Goal: Information Seeking & Learning: Learn about a topic

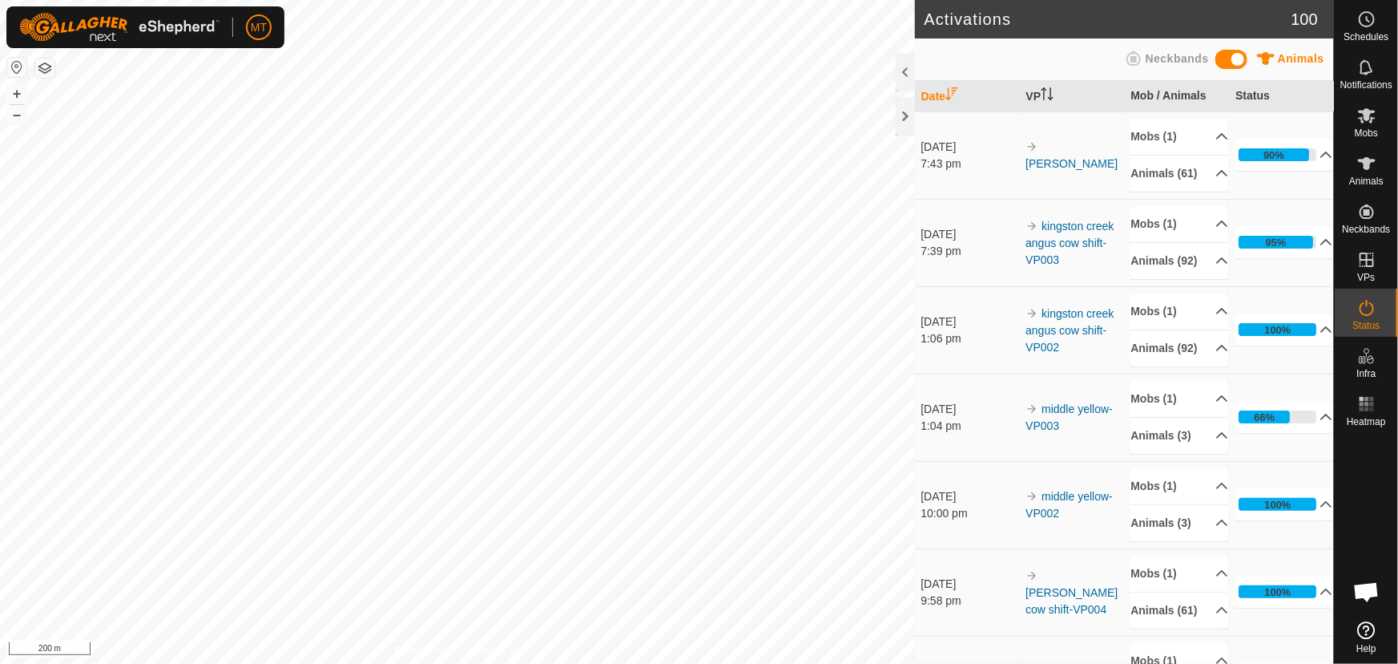
click at [692, 0] on html "MT Schedules Notifications Mobs Animals Neckbands VPs Status Infra Heatmap Help…" at bounding box center [699, 332] width 1398 height 664
click at [1370, 168] on icon at bounding box center [1367, 163] width 19 height 19
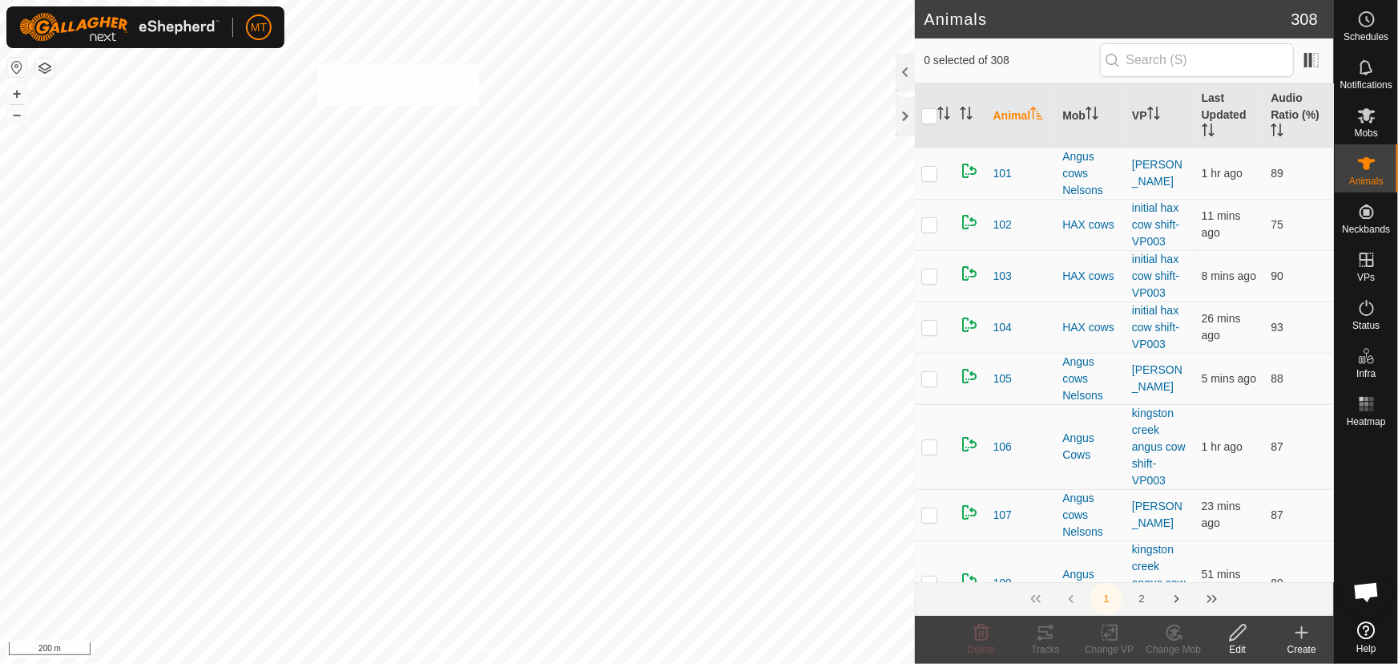
checkbox input "true"
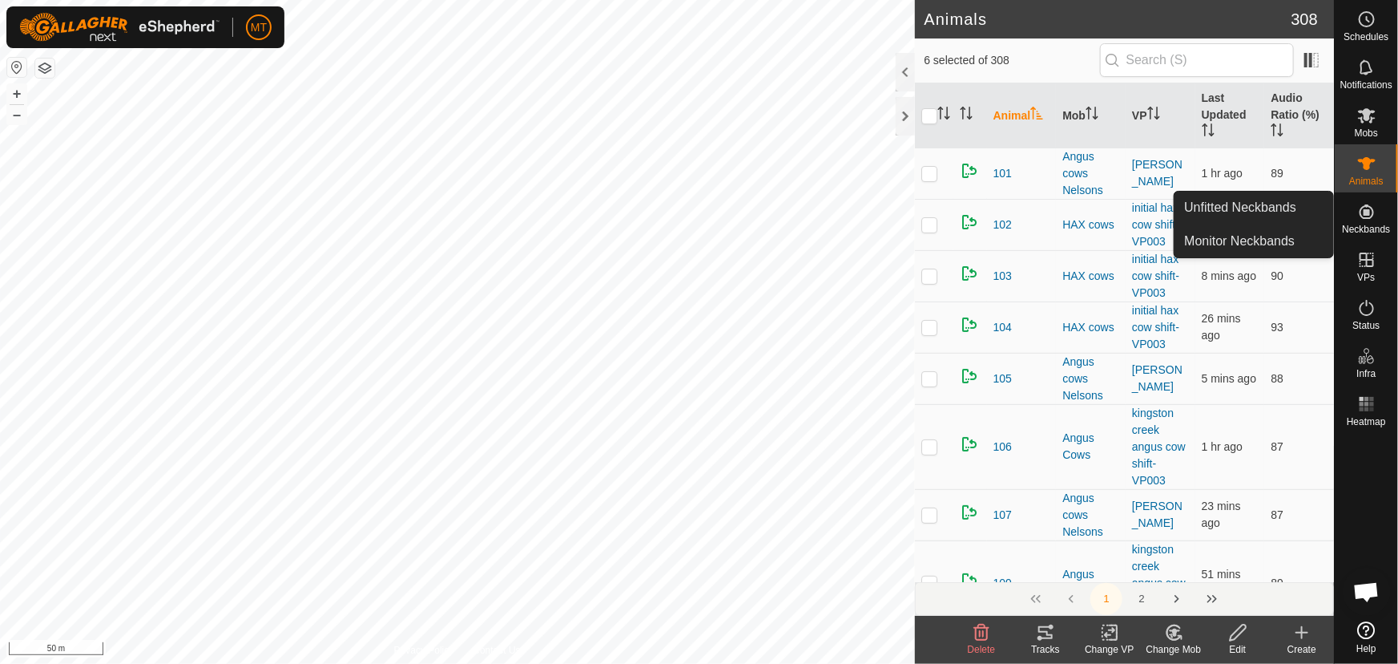
click at [1362, 212] on icon at bounding box center [1367, 211] width 19 height 19
click at [1251, 236] on link "Monitor Neckbands" at bounding box center [1254, 241] width 159 height 32
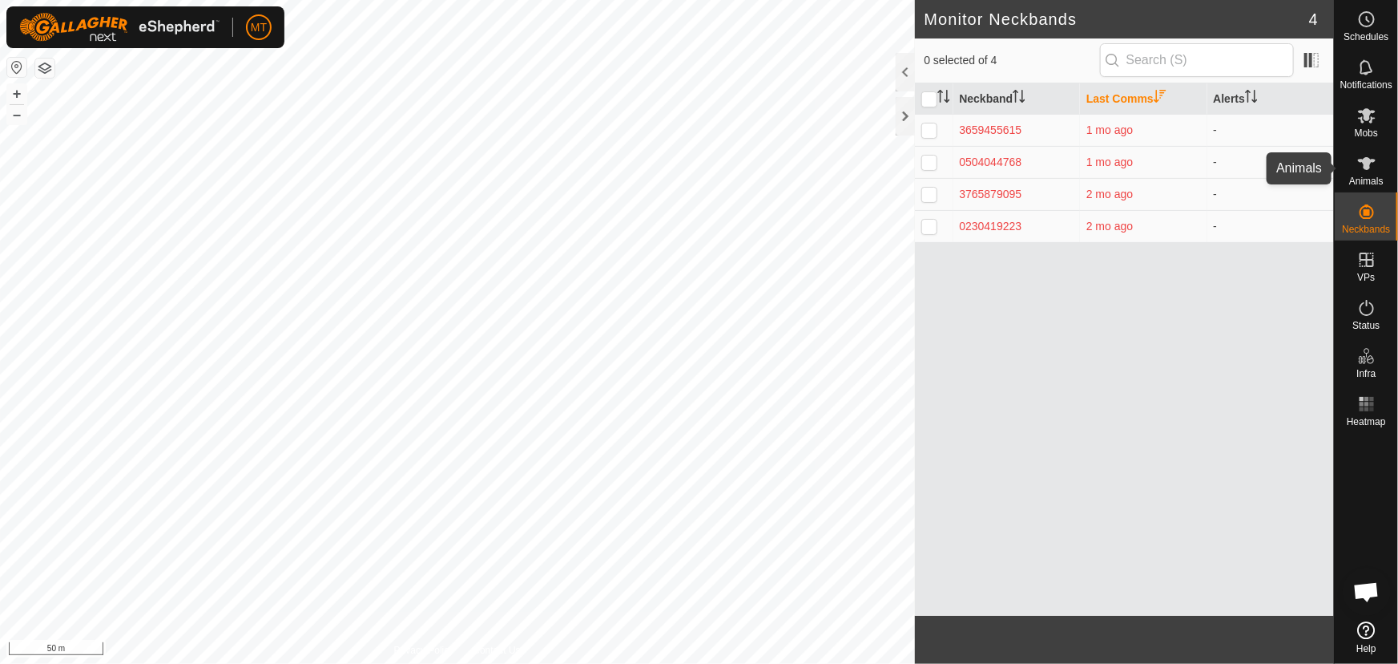
click at [1366, 164] on icon at bounding box center [1367, 163] width 18 height 13
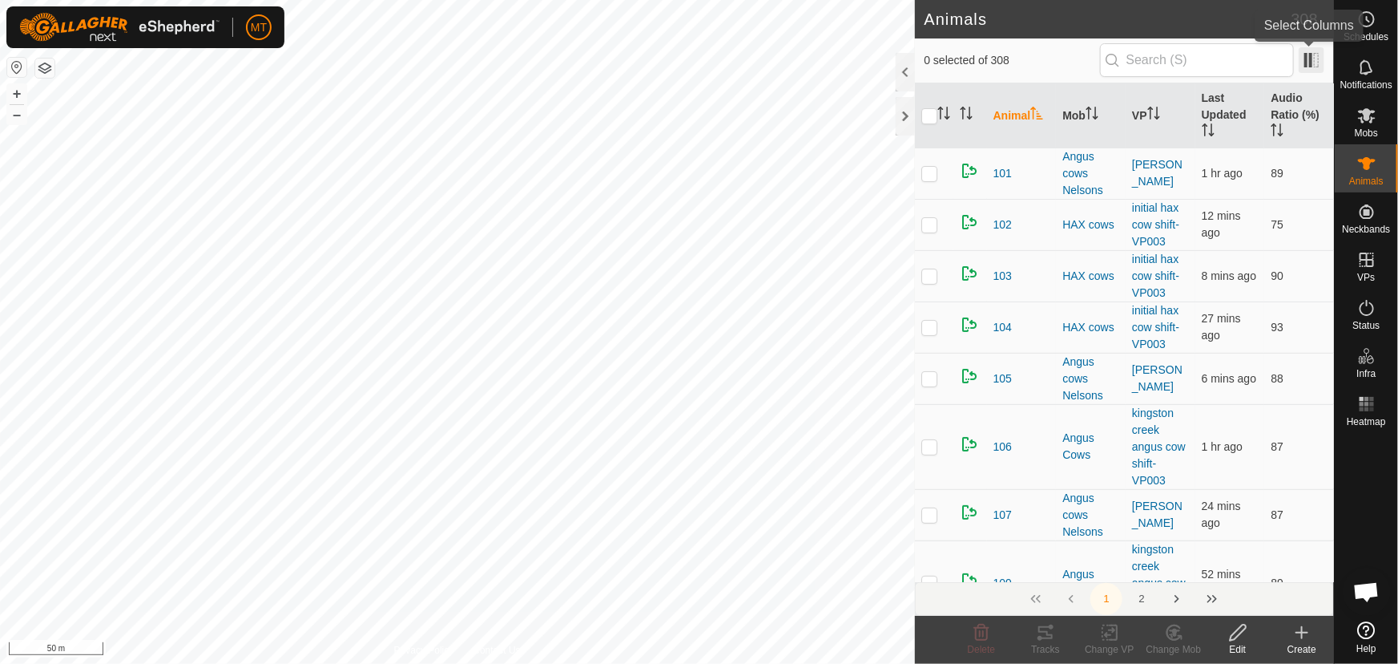
click at [1309, 61] on span at bounding box center [1312, 60] width 26 height 26
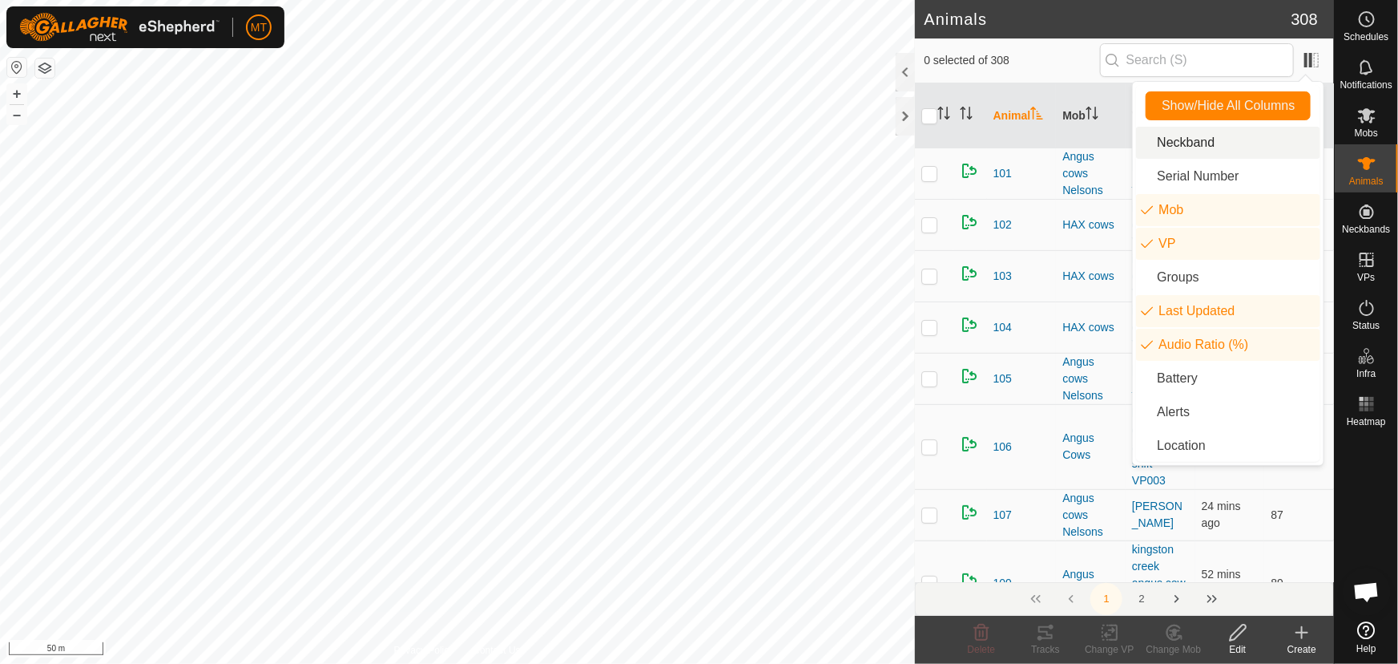
click at [1210, 143] on li "Neckband" at bounding box center [1228, 143] width 184 height 32
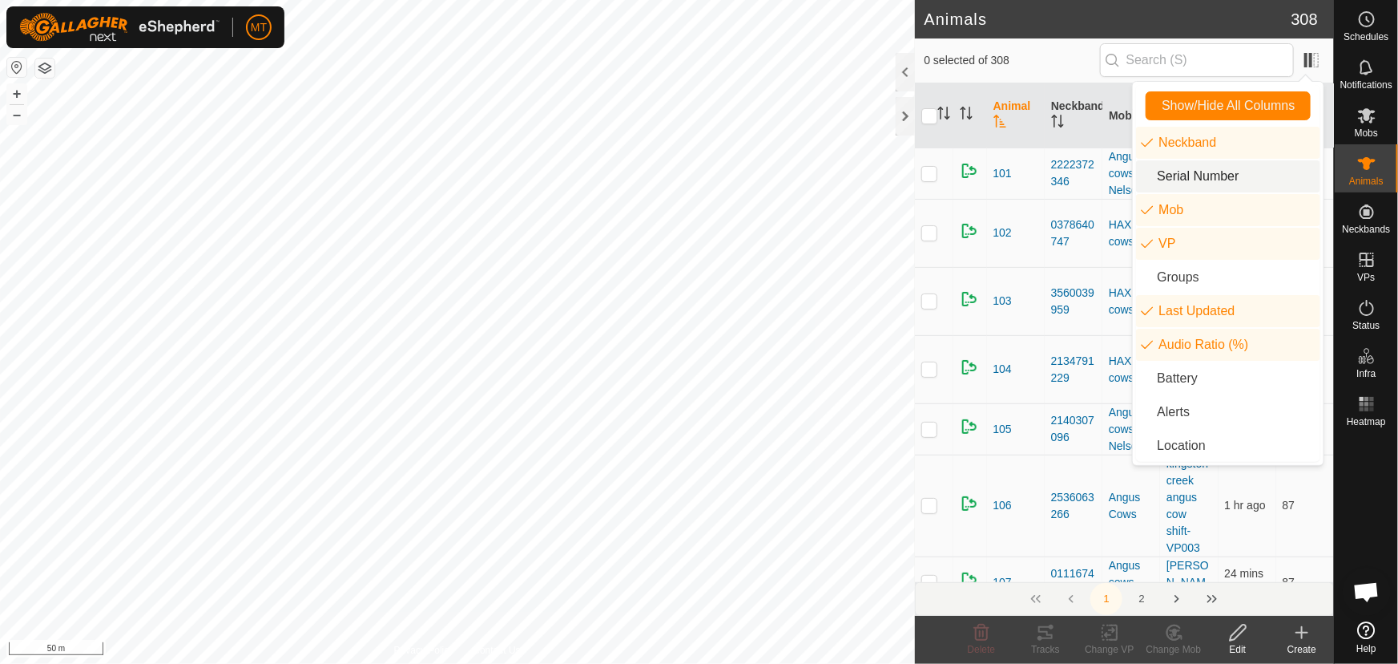
click at [1221, 184] on li "Serial Number" at bounding box center [1228, 176] width 184 height 32
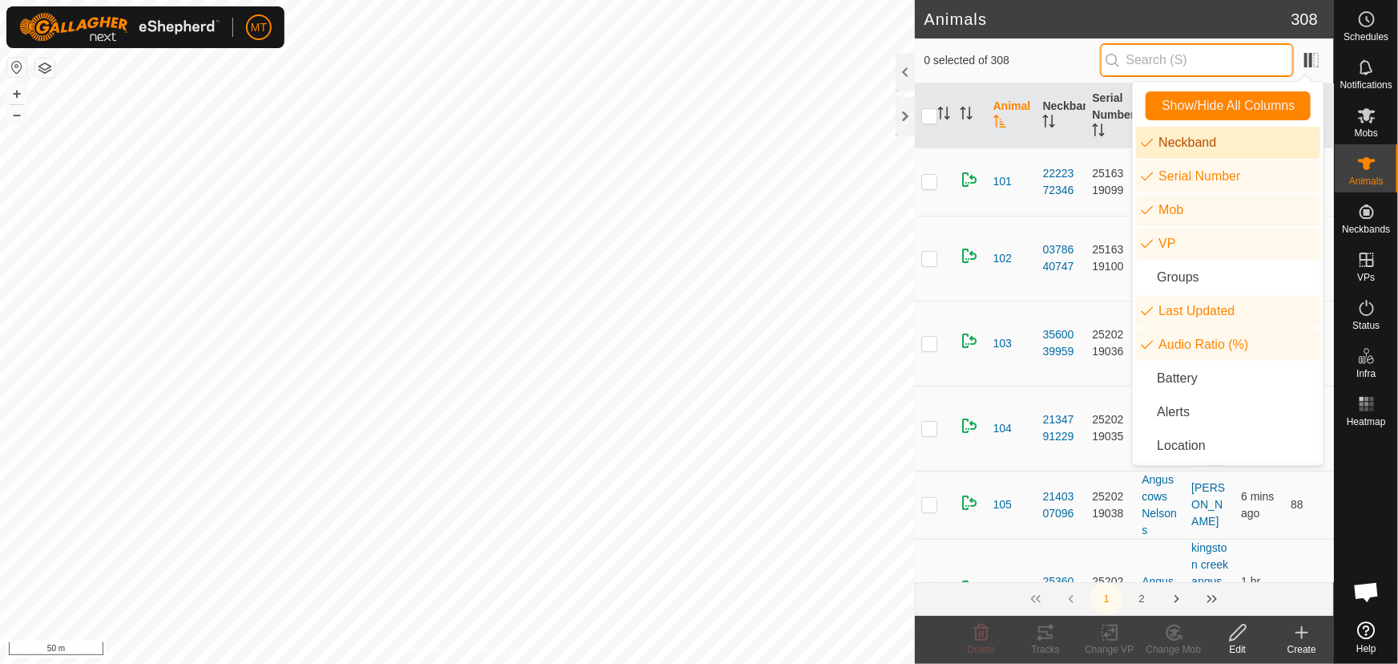
click at [1172, 56] on input "text" at bounding box center [1197, 60] width 194 height 34
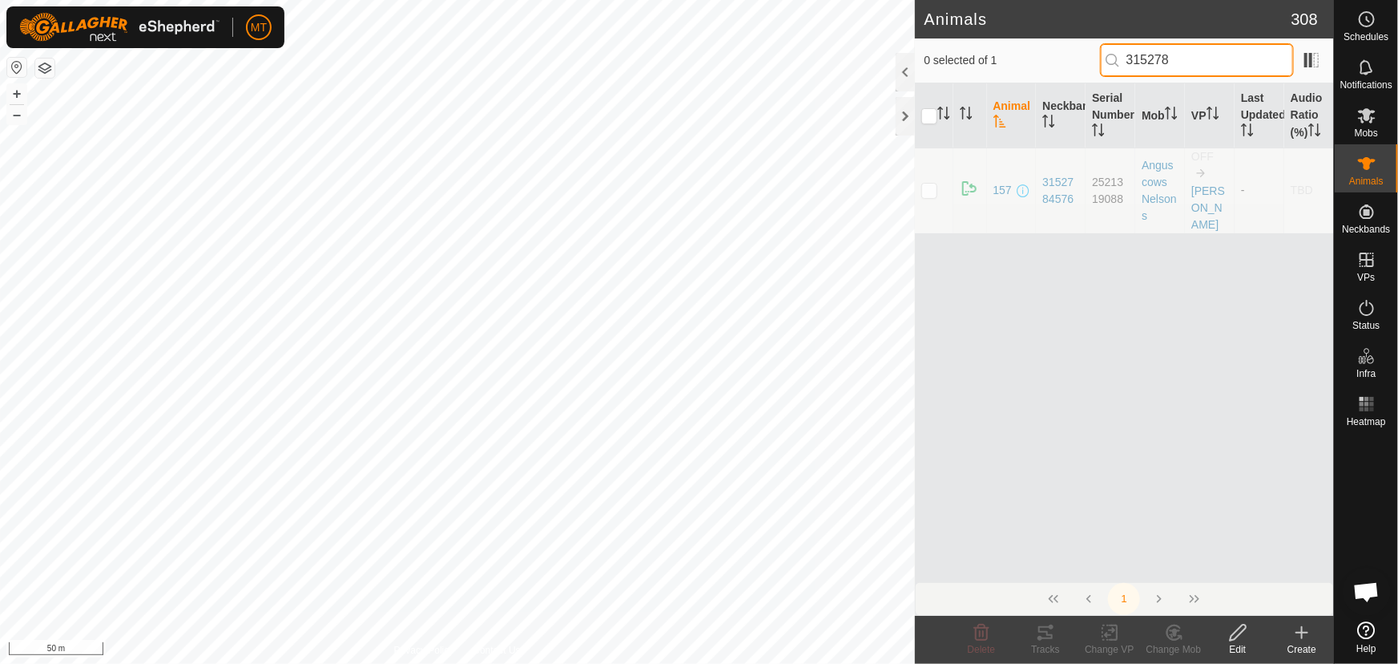
type input "315278"
click at [1077, 434] on div "Animal Neckband Serial Number Mob VP Last Updated Audio Ratio (%) 157 315278457…" at bounding box center [1125, 332] width 420 height 498
click at [926, 186] on p-checkbox at bounding box center [930, 190] width 16 height 13
checkbox input "true"
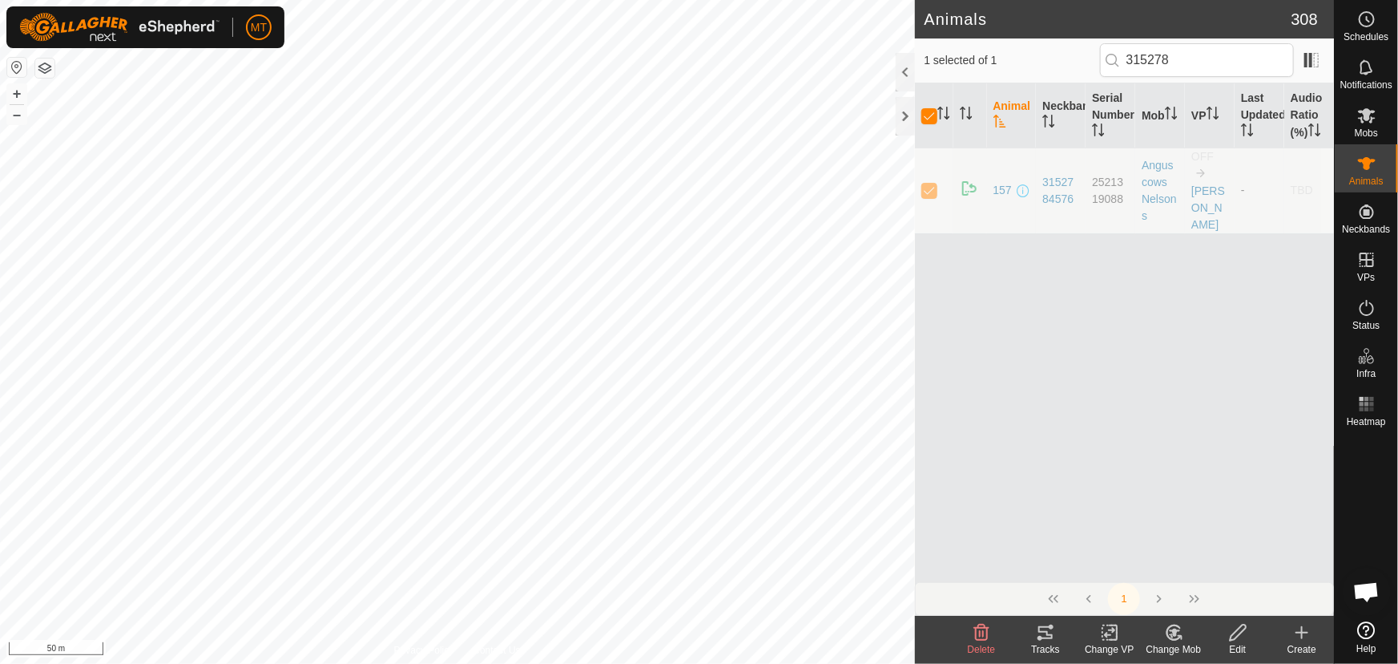
click at [1059, 376] on div "Animal Neckband Serial Number Mob VP Last Updated Audio Ratio (%) 157 315278457…" at bounding box center [1125, 332] width 420 height 498
click at [1025, 188] on span at bounding box center [1023, 190] width 13 height 13
click at [1019, 186] on span at bounding box center [1023, 190] width 13 height 13
click at [1004, 188] on span "157" at bounding box center [1003, 190] width 18 height 17
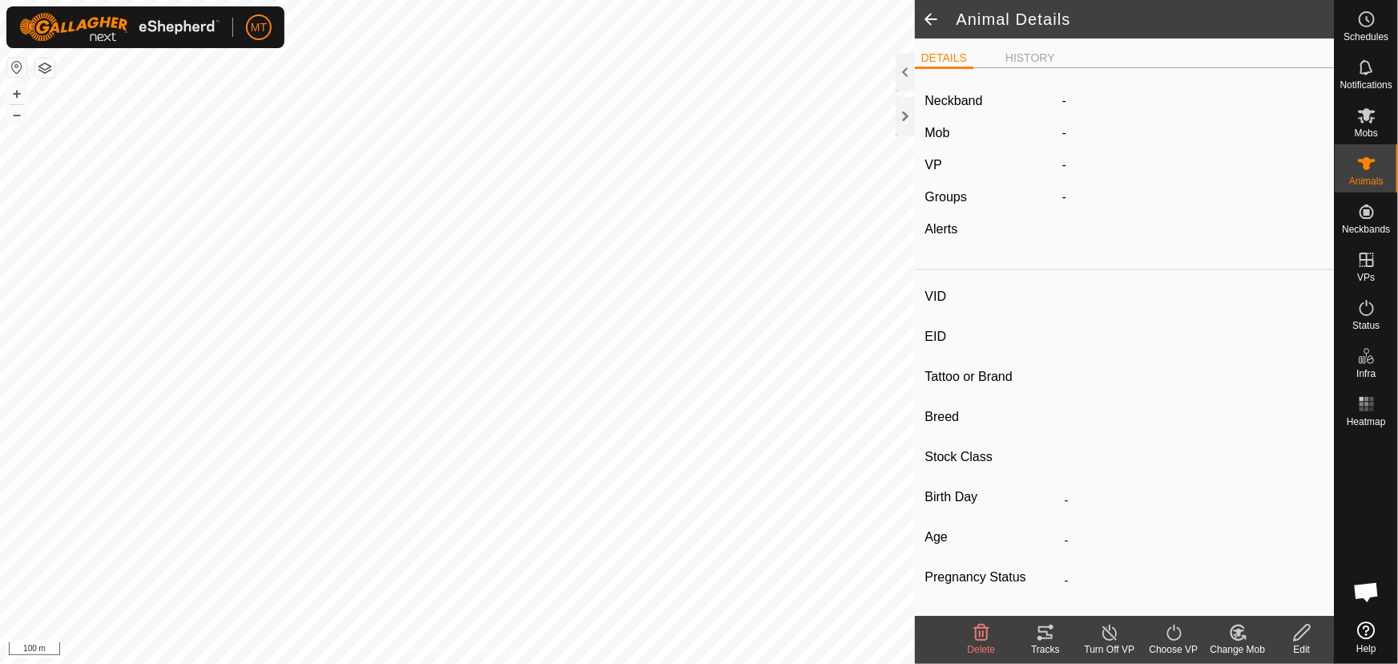
type input "157"
type input "-"
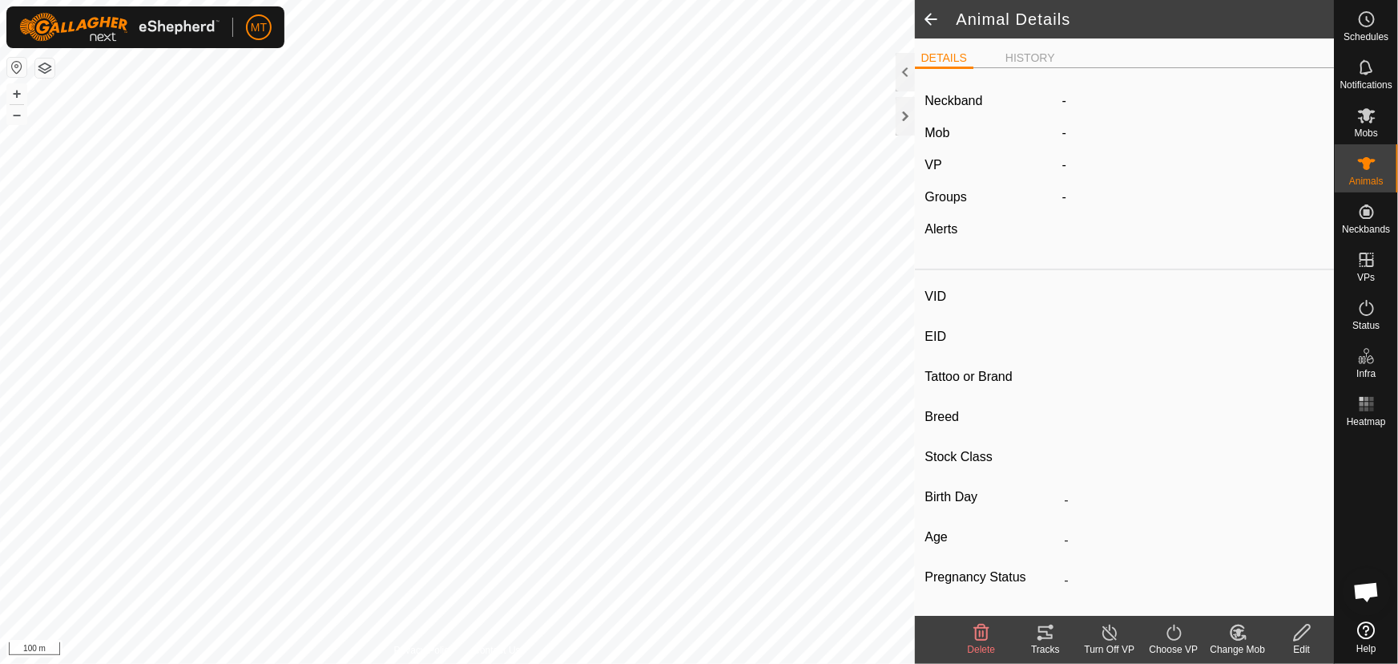
type input "-"
click at [901, 114] on div at bounding box center [905, 116] width 19 height 38
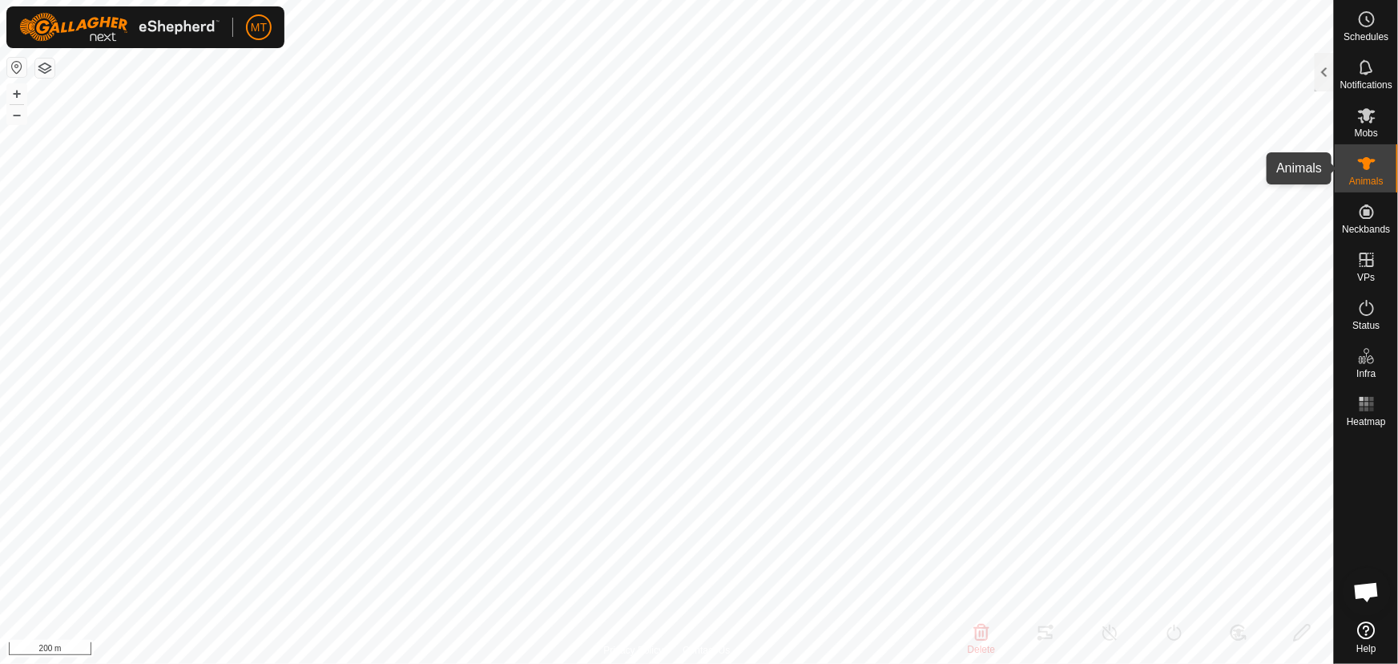
click at [1366, 160] on icon at bounding box center [1367, 163] width 18 height 13
click at [1370, 161] on icon at bounding box center [1367, 163] width 18 height 13
click at [1320, 71] on div at bounding box center [1324, 72] width 19 height 38
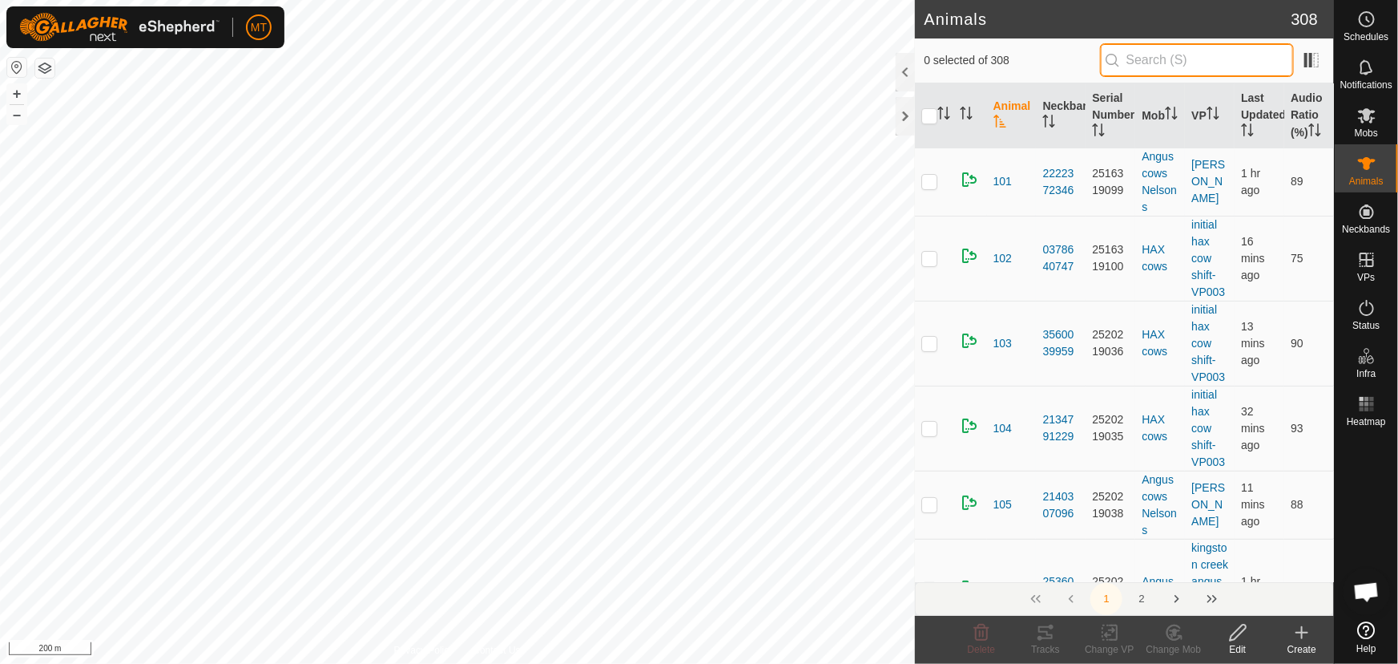
click at [1136, 59] on input "text" at bounding box center [1197, 60] width 194 height 34
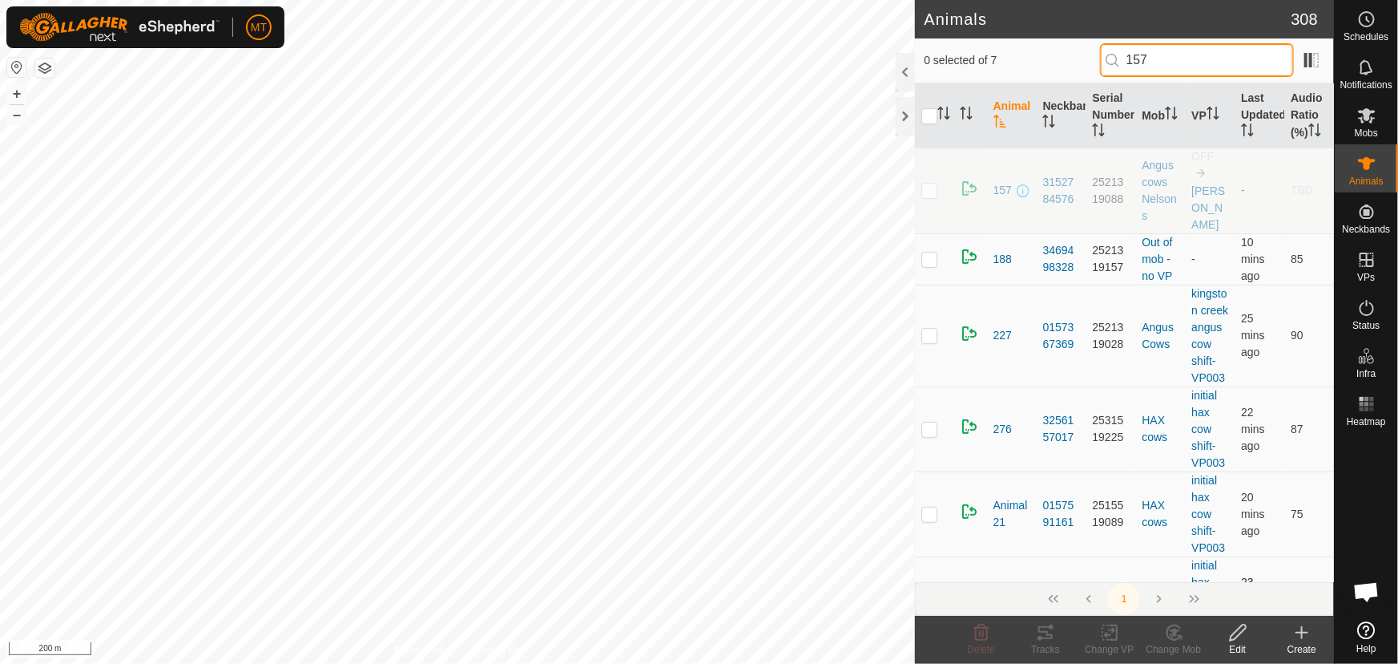
type input "157"
click at [962, 577] on td at bounding box center [971, 598] width 34 height 85
click at [933, 189] on p-checkbox at bounding box center [930, 190] width 16 height 13
checkbox input "true"
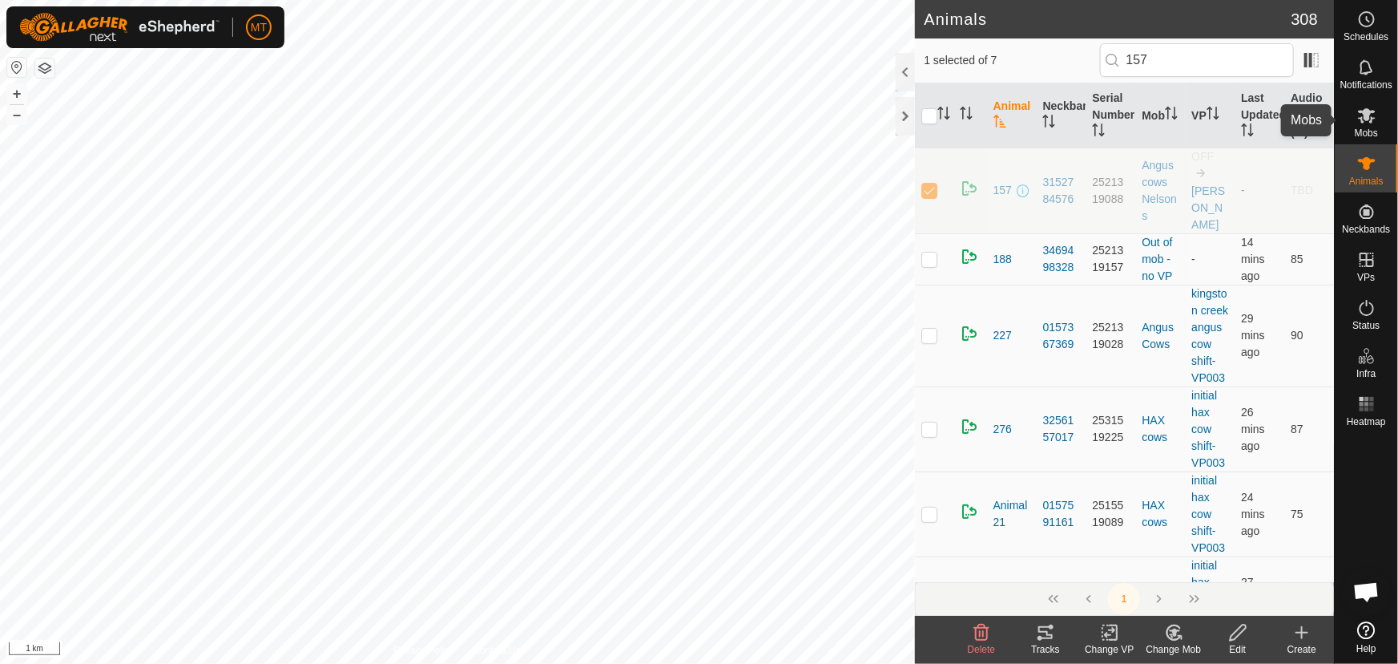
click at [1370, 114] on icon at bounding box center [1367, 115] width 18 height 15
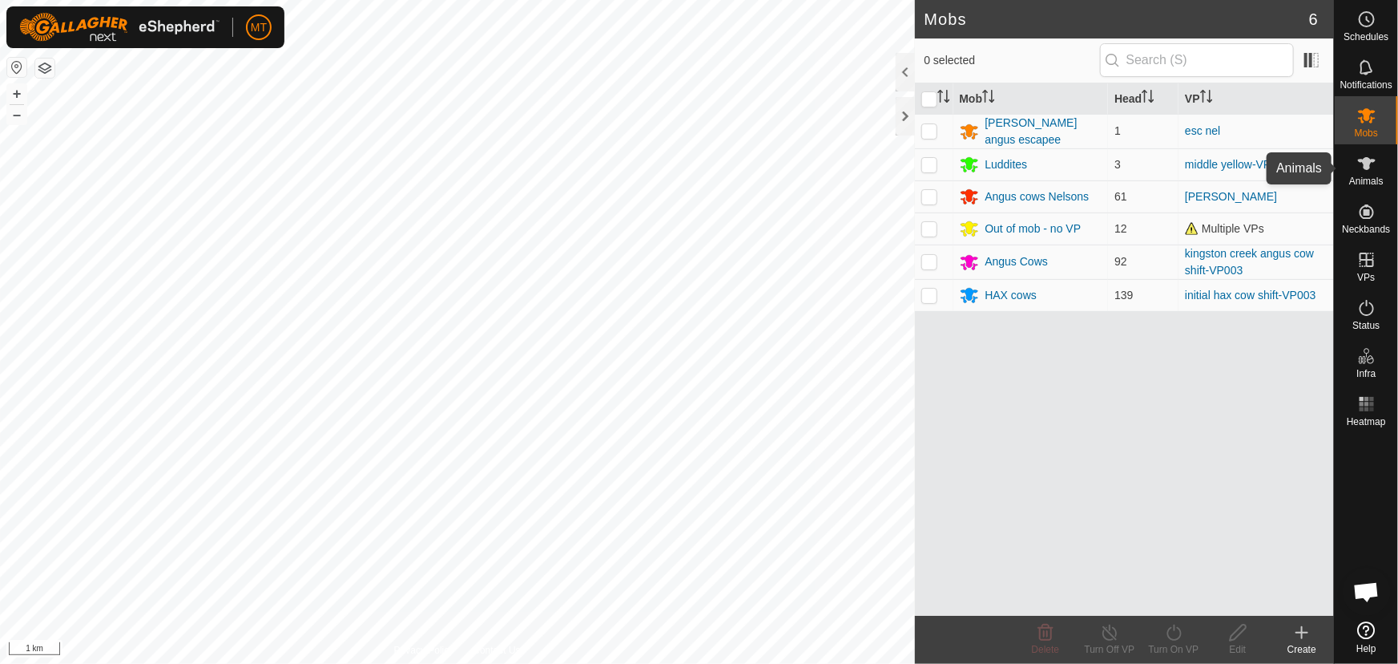
click at [1359, 163] on icon at bounding box center [1367, 163] width 19 height 19
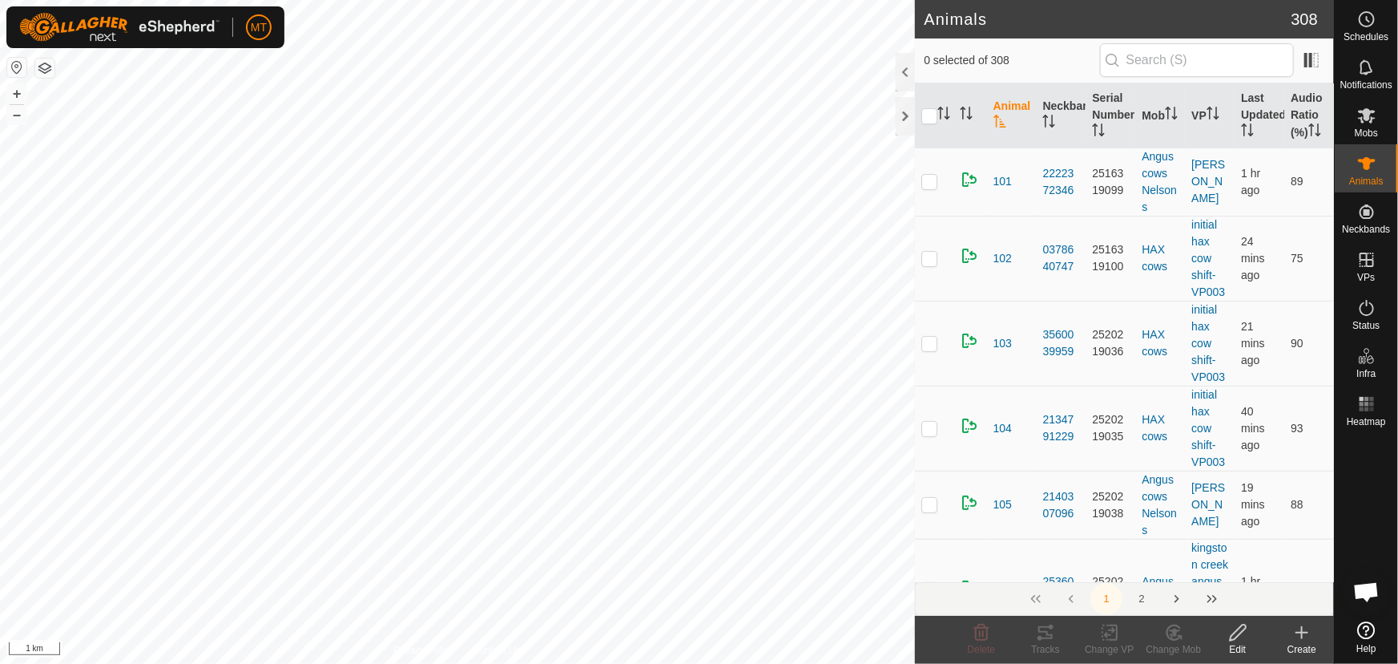
click at [1120, 61] on p-inputicon at bounding box center [1113, 60] width 13 height 13
click at [1136, 57] on input "text" at bounding box center [1197, 60] width 194 height 34
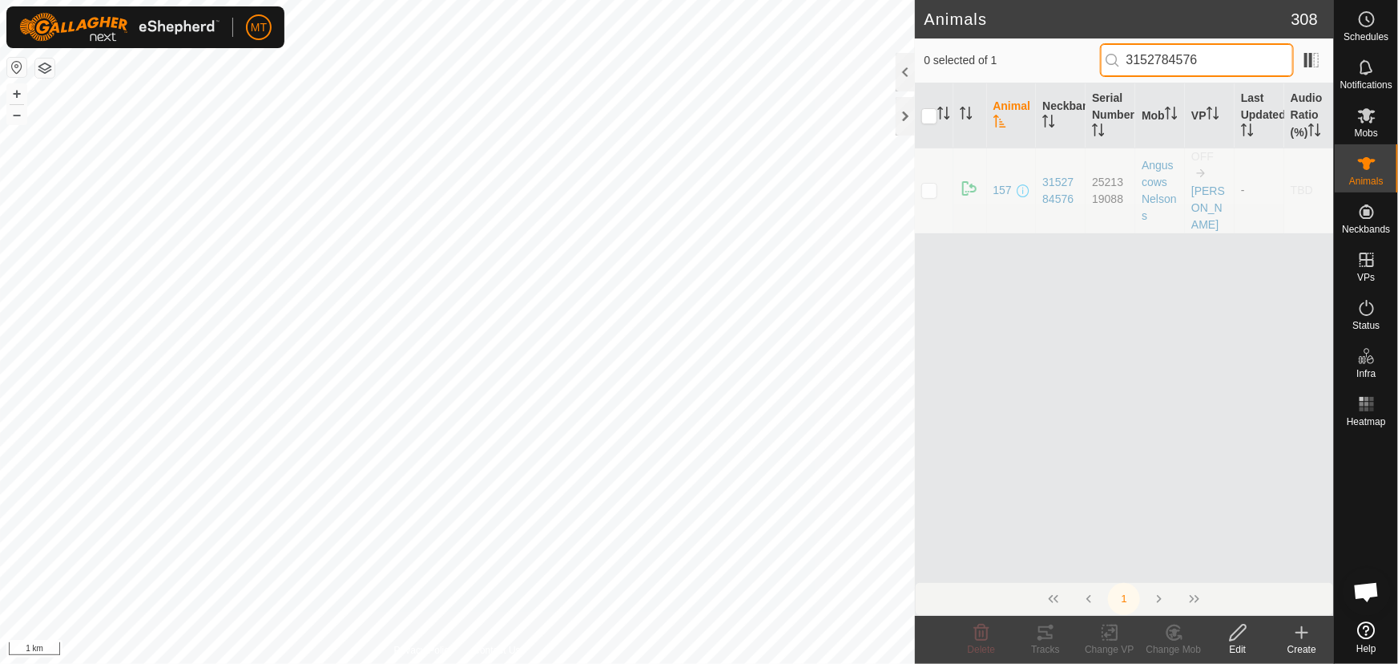
type input "3152784576"
click at [930, 192] on p-checkbox at bounding box center [930, 190] width 16 height 13
checkbox input "true"
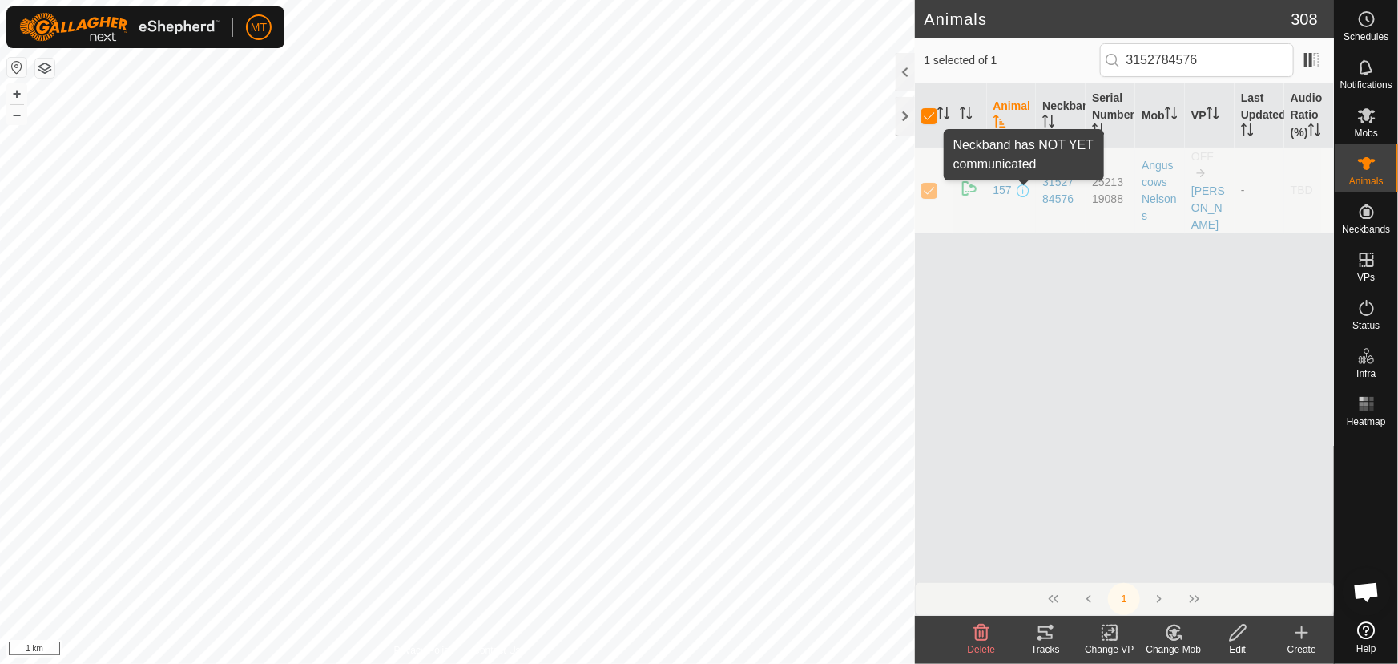
click at [1026, 190] on span at bounding box center [1023, 190] width 13 height 13
click at [922, 112] on input "checkbox" at bounding box center [930, 116] width 16 height 16
checkbox input "false"
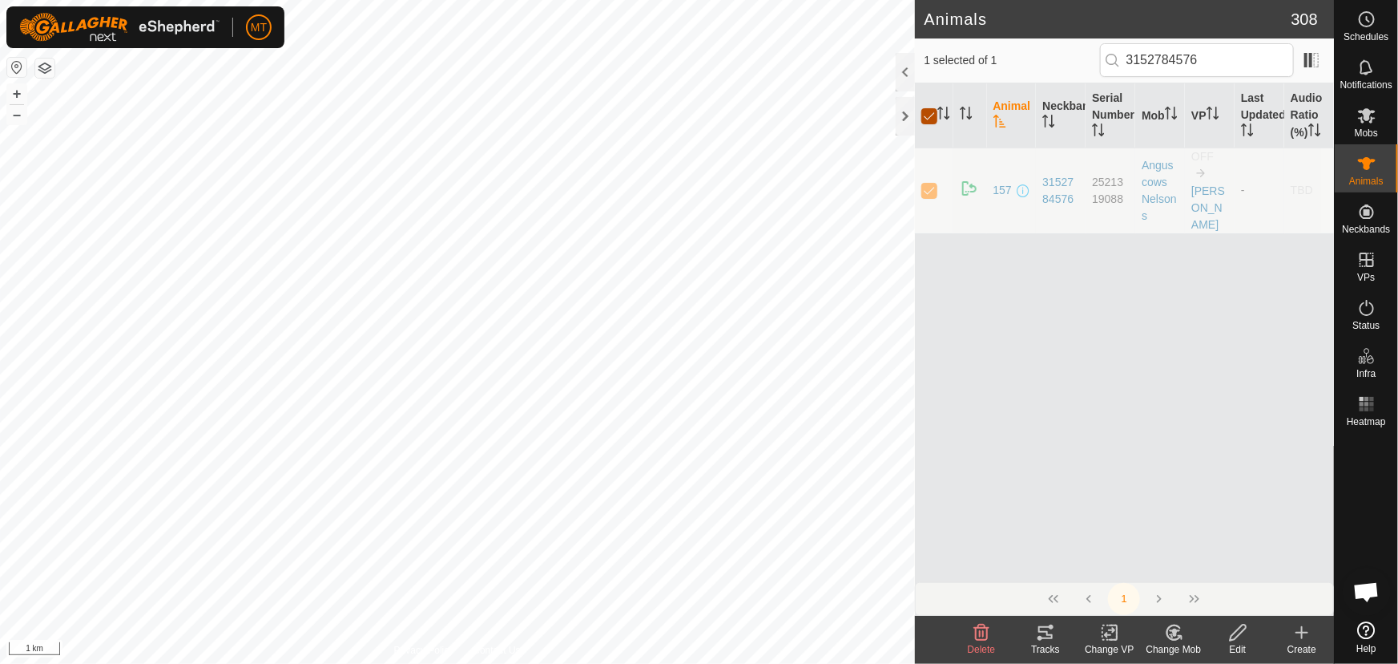
checkbox input "false"
drag, startPoint x: 1242, startPoint y: 56, endPoint x: 1032, endPoint y: 57, distance: 210.0
click at [1040, 57] on div "0 selected of 1 3152784576" at bounding box center [1125, 60] width 401 height 34
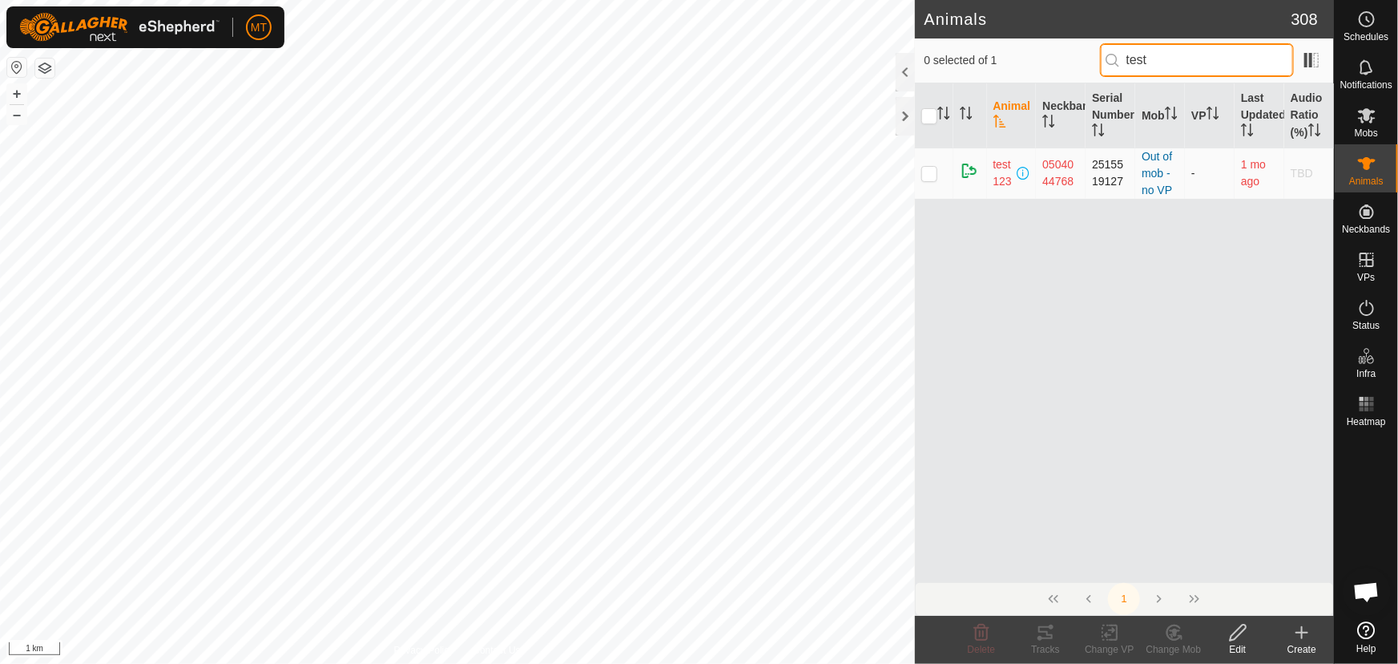
type input "test"
click at [927, 171] on p-checkbox at bounding box center [930, 173] width 16 height 13
checkbox input "true"
click at [927, 171] on p-checkbox at bounding box center [930, 173] width 16 height 13
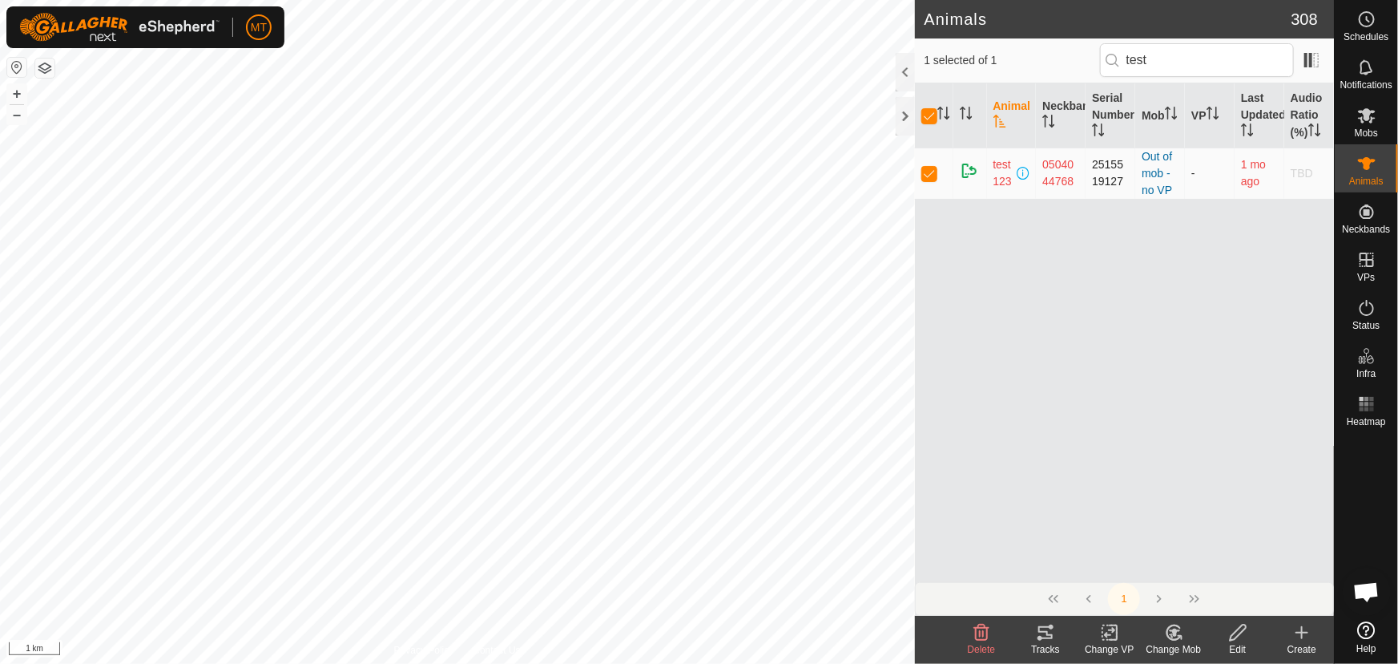
checkbox input "false"
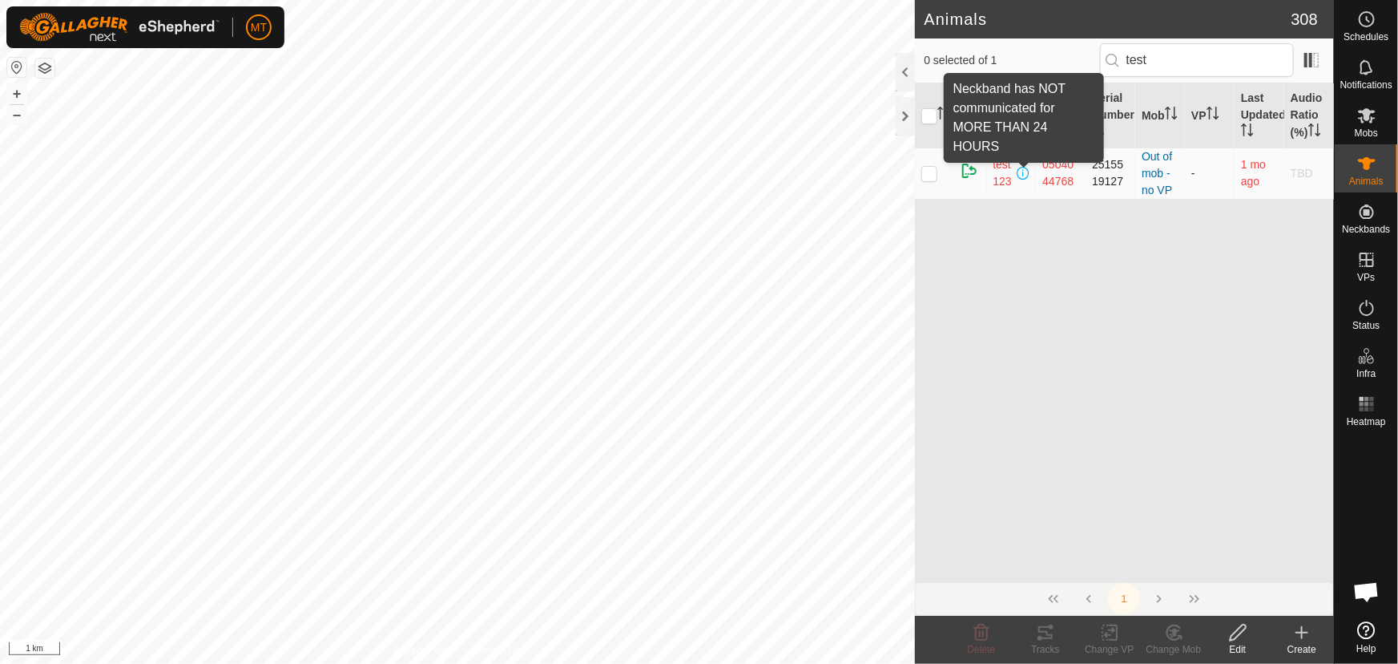
click at [1024, 172] on span at bounding box center [1023, 173] width 13 height 13
click at [1026, 175] on span at bounding box center [1023, 173] width 13 height 13
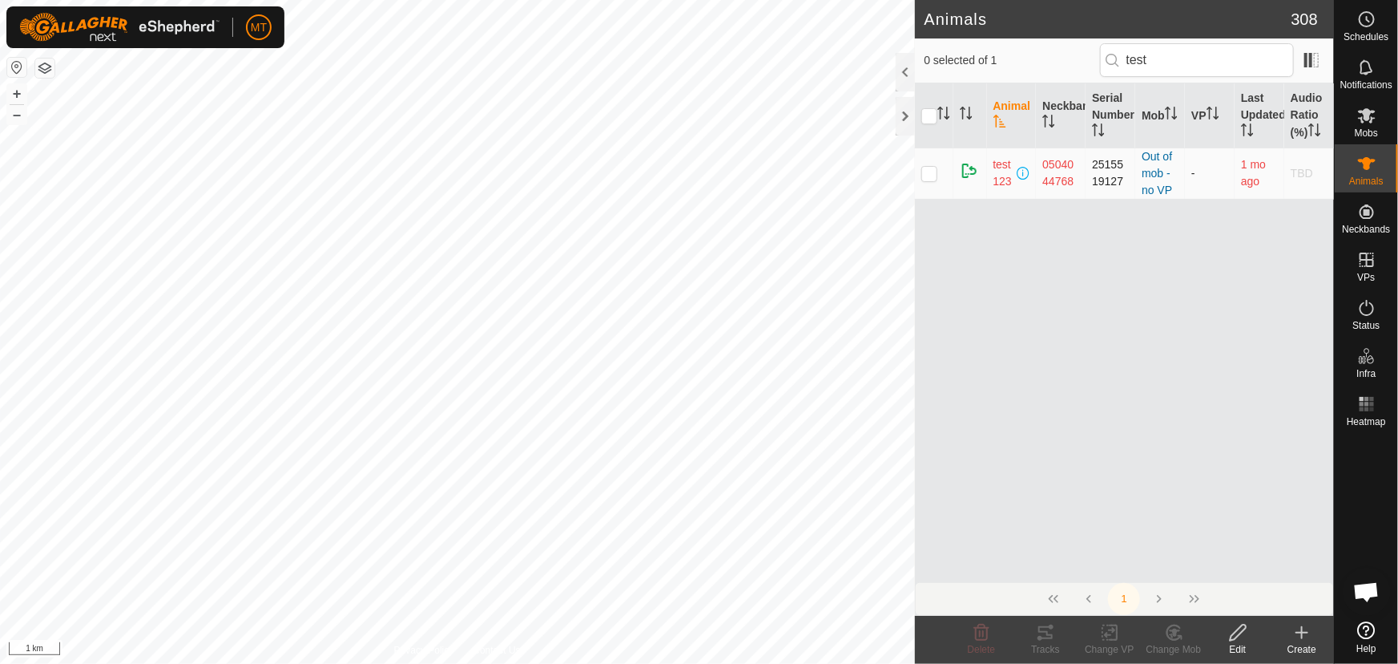
click at [1027, 168] on span at bounding box center [1023, 173] width 13 height 13
click at [1002, 175] on span "test123" at bounding box center [1004, 173] width 21 height 34
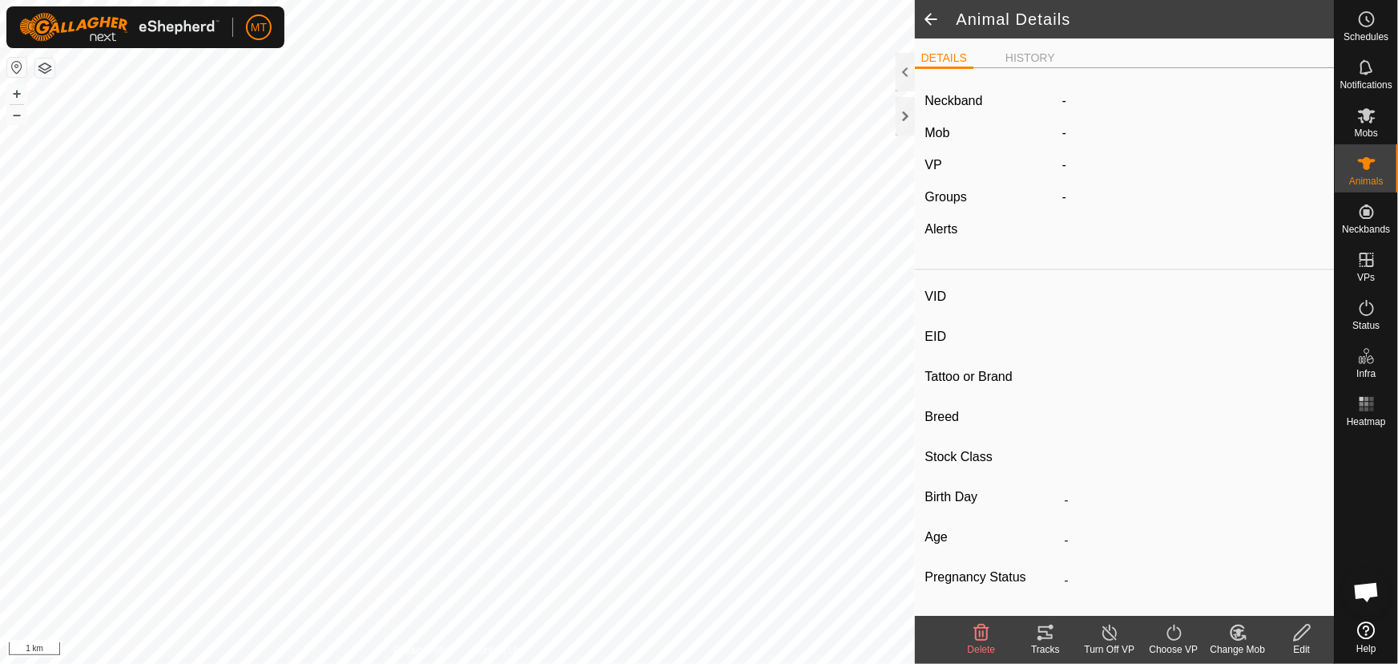
type input "test123"
type input "-"
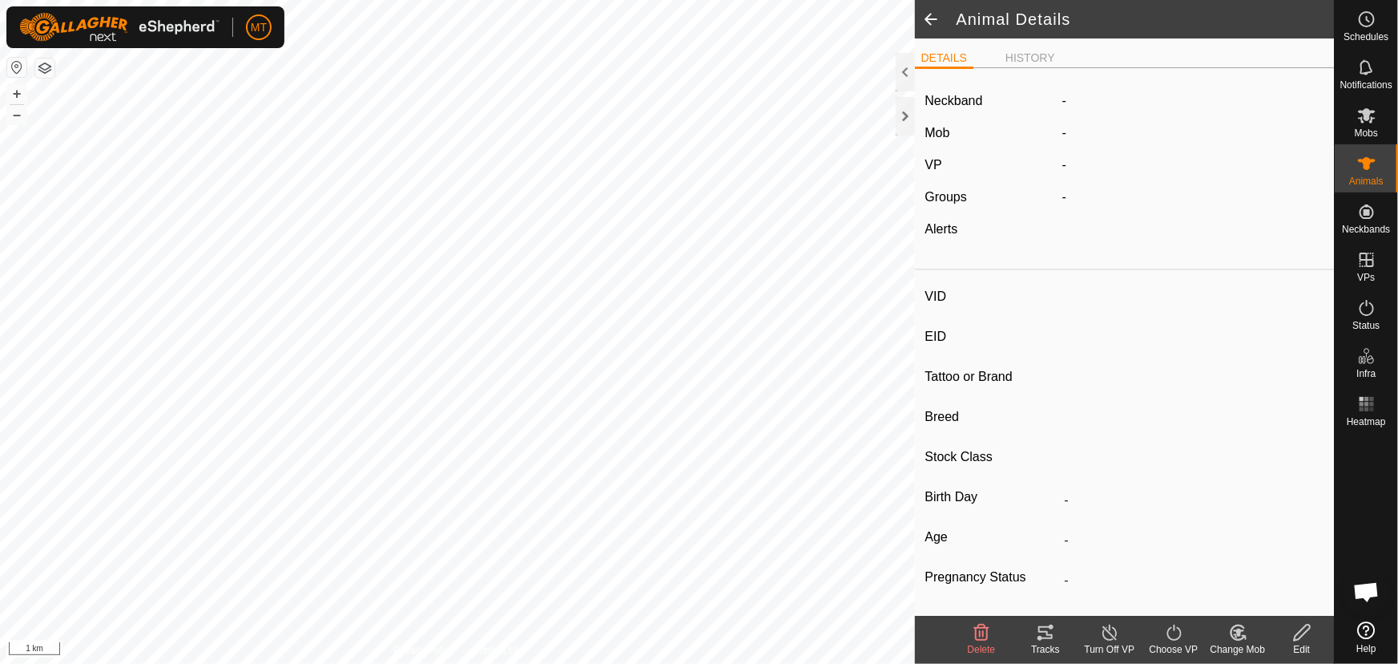
type input "0 kg"
type input "-"
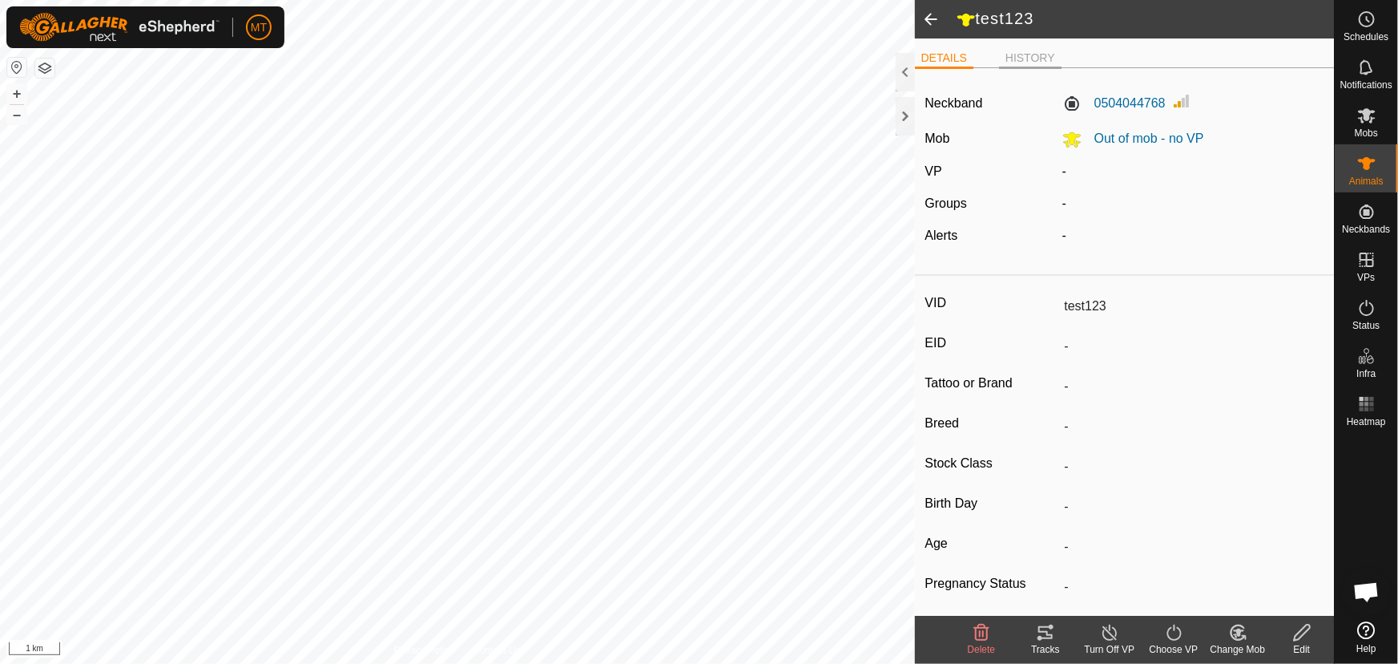
click at [1016, 60] on li "HISTORY" at bounding box center [1030, 59] width 63 height 19
type input "251"
type input "-"
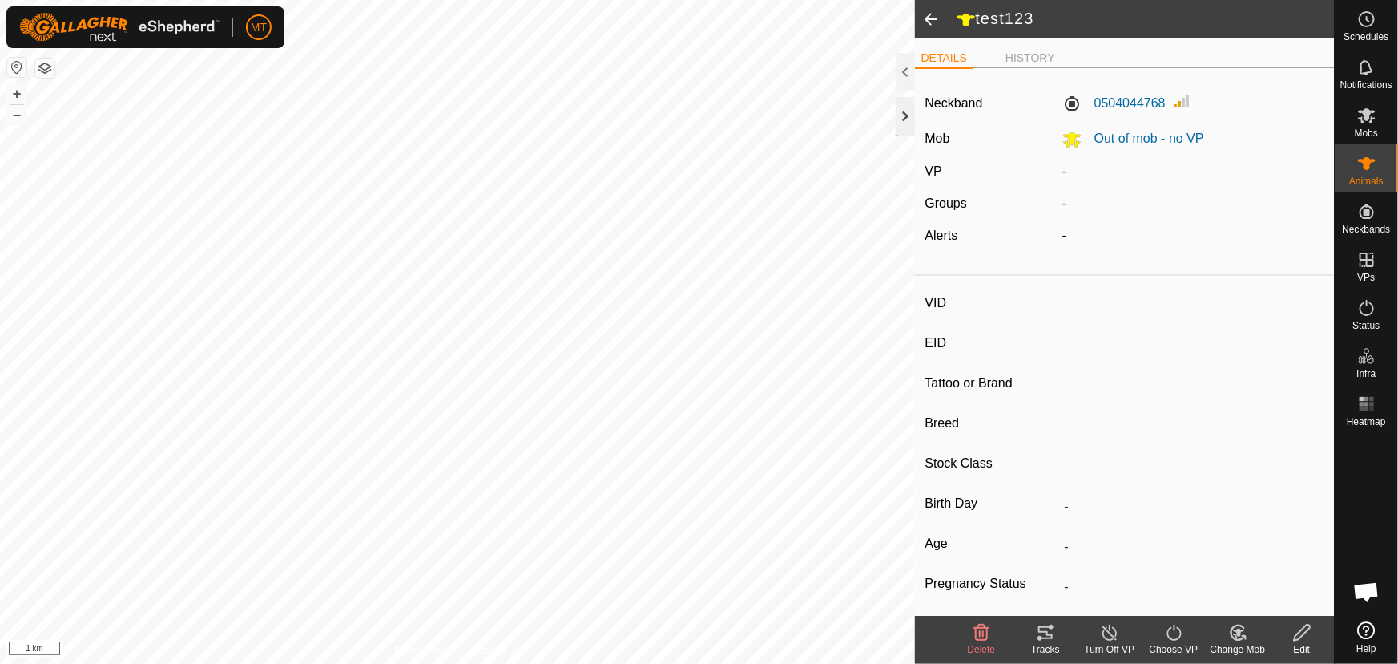
type input "-"
click at [1011, 59] on li "HISTORY" at bounding box center [1030, 59] width 63 height 19
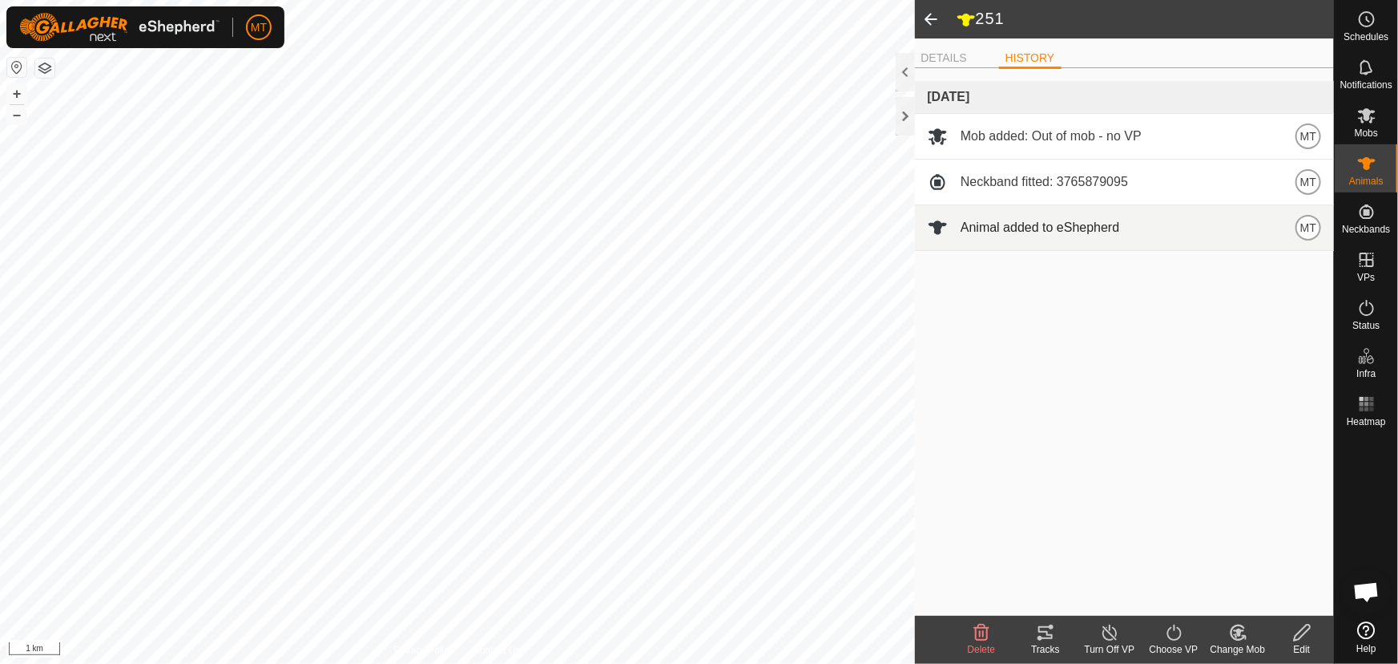
click at [1102, 232] on span "Animal added to eShepherd" at bounding box center [1040, 227] width 159 height 19
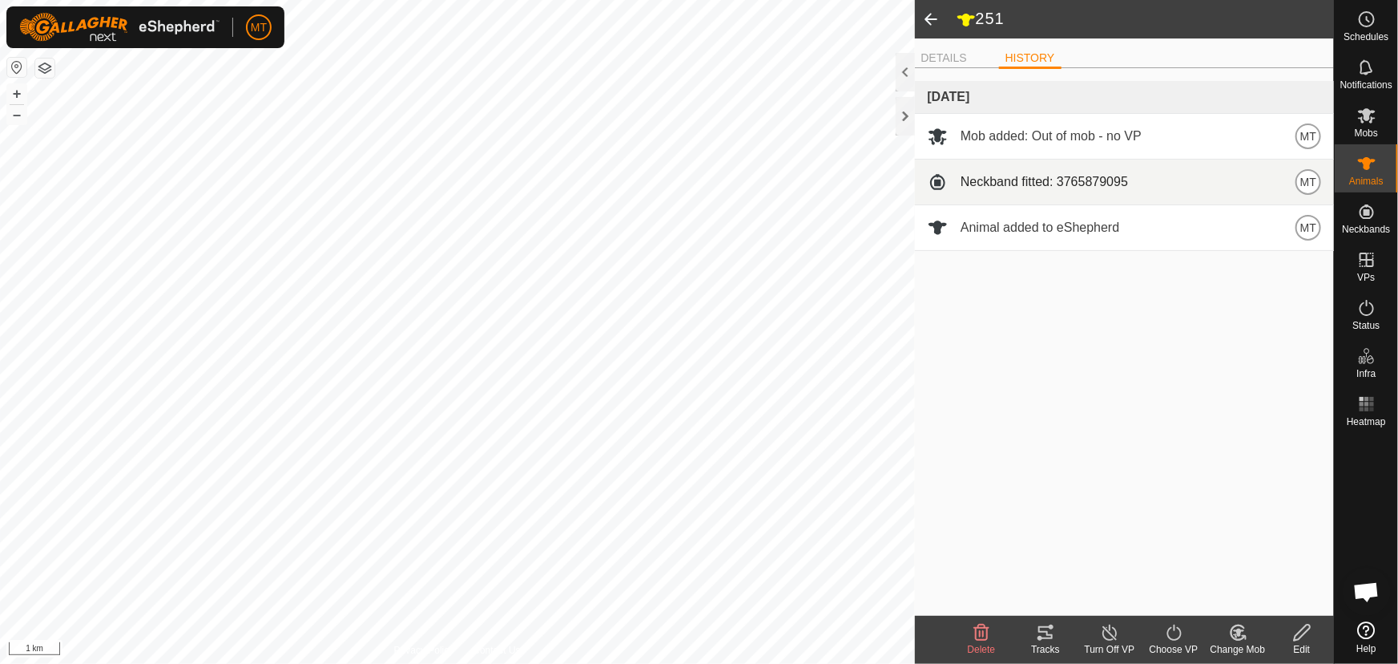
click at [1083, 187] on span "Neckband fitted: 3765879095" at bounding box center [1044, 181] width 167 height 19
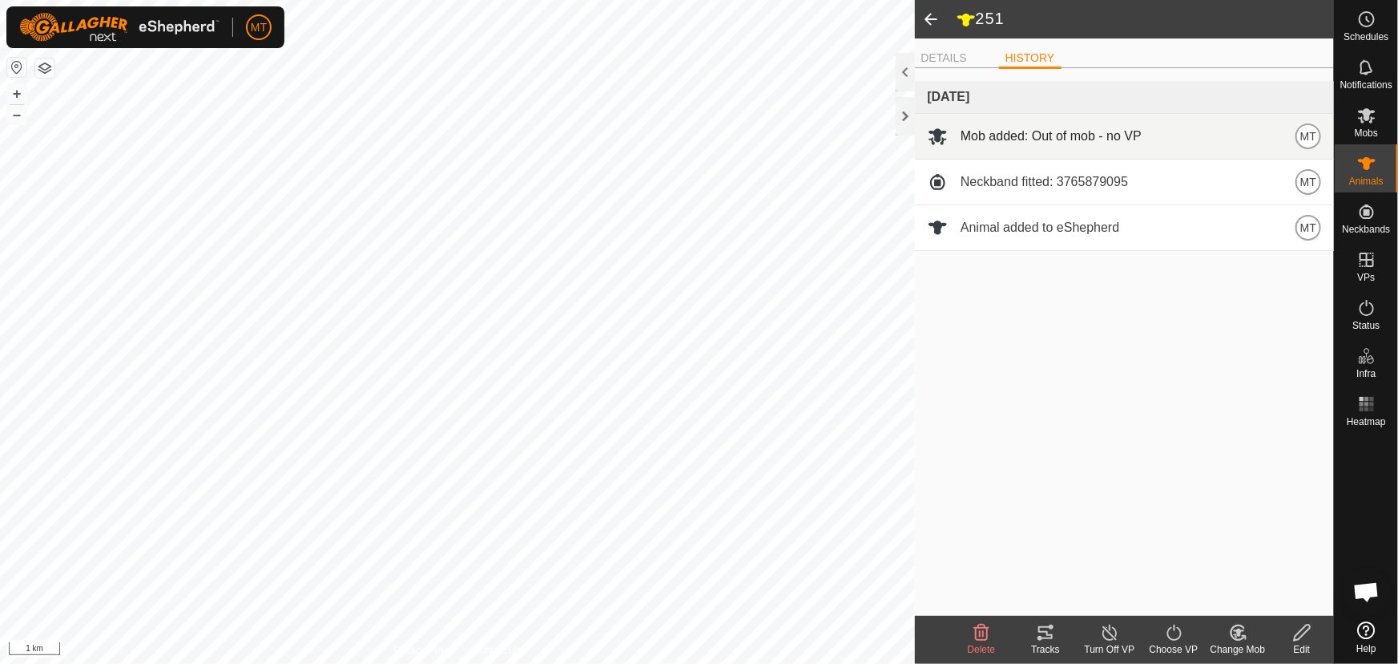
click at [1074, 139] on span "Mob added: Out of mob - no VP" at bounding box center [1051, 136] width 181 height 19
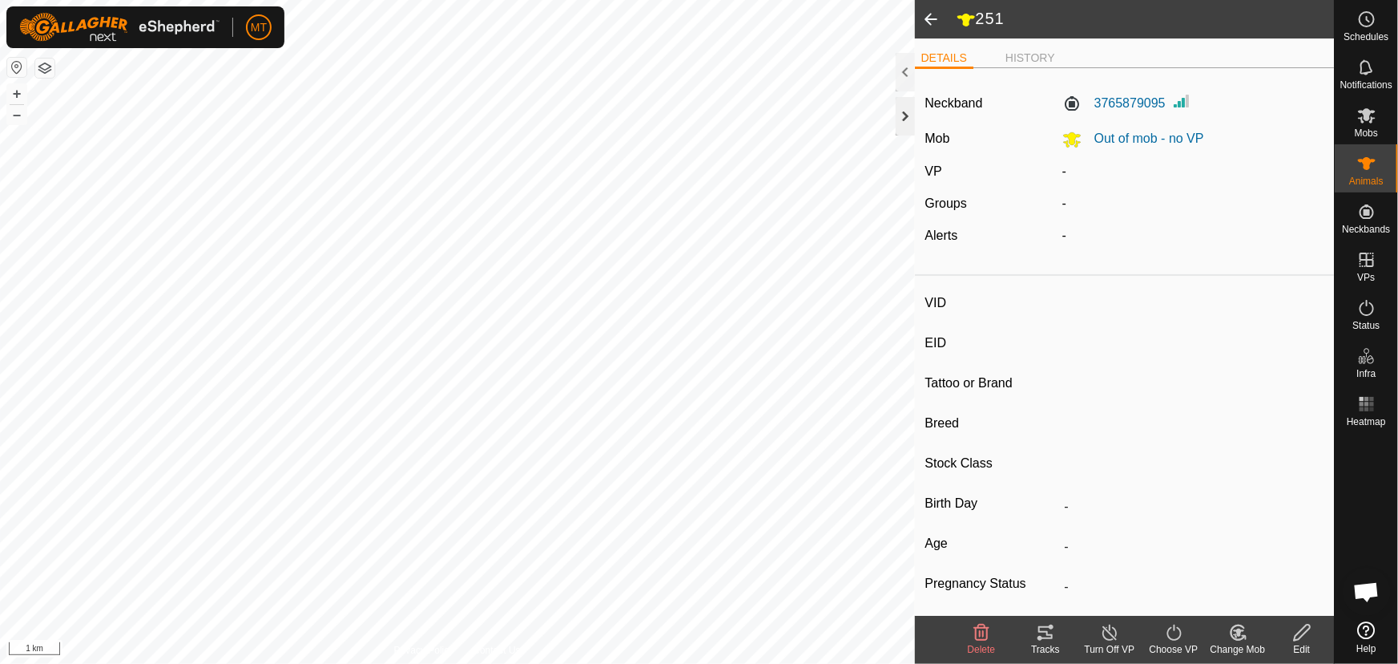
type input "253"
type input "-"
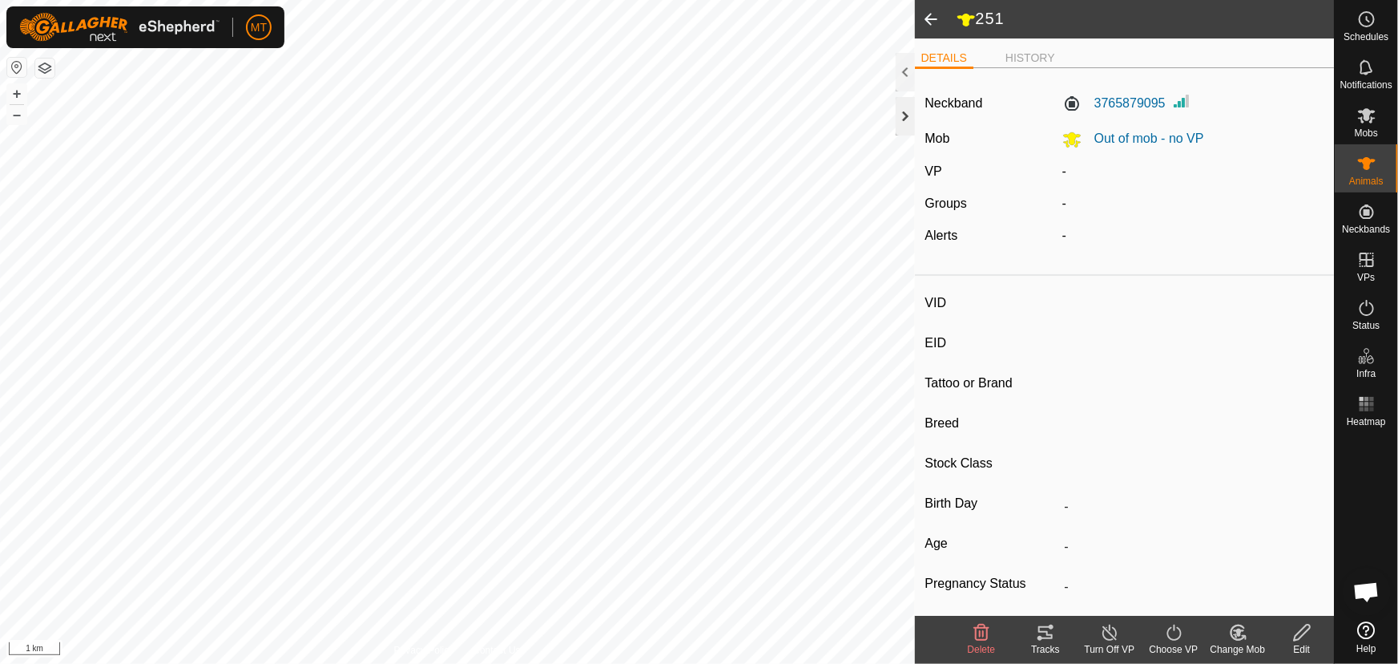
type input "-"
click at [1019, 58] on li "HISTORY" at bounding box center [1030, 59] width 63 height 19
type input "-"
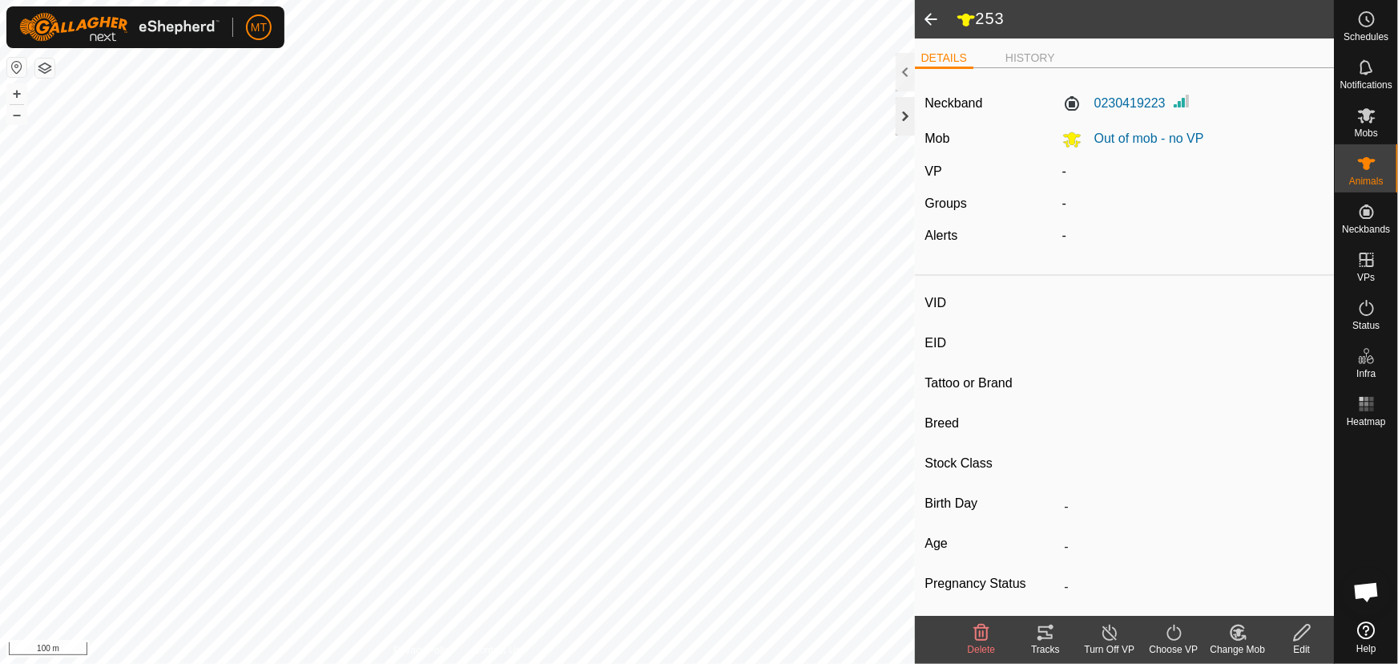
type input "-"
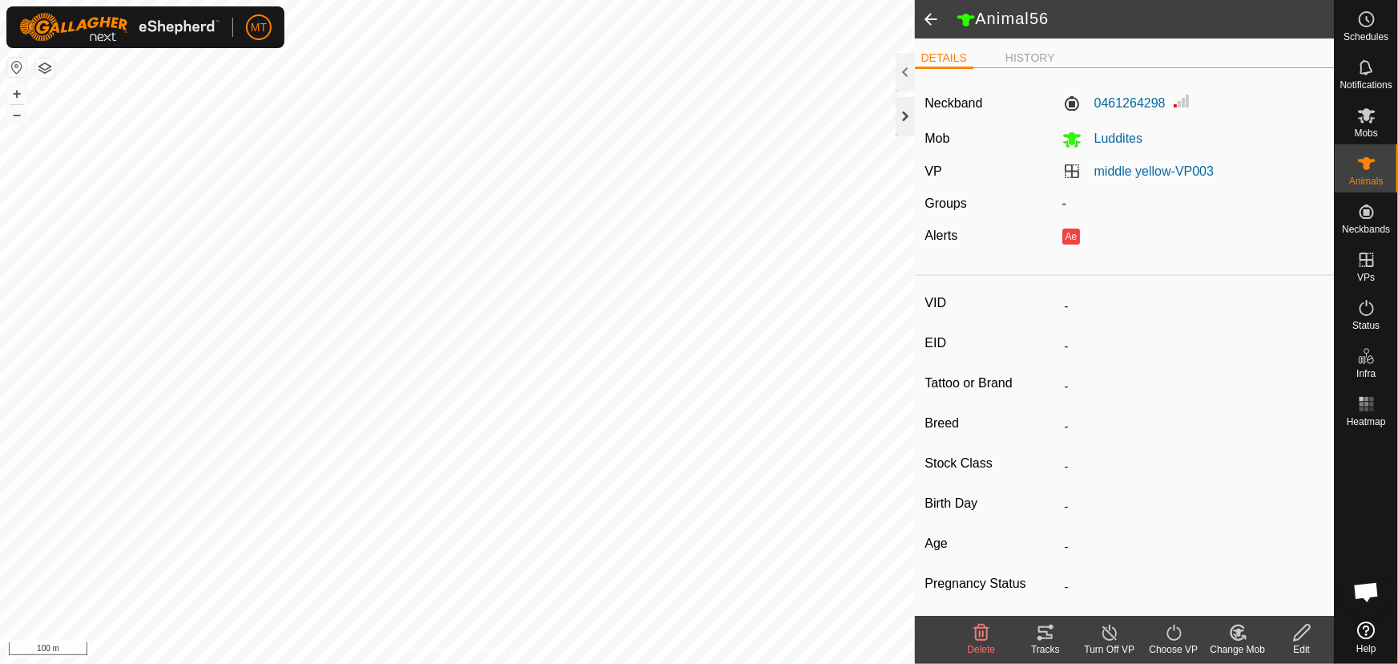
click at [902, 113] on div at bounding box center [905, 116] width 19 height 38
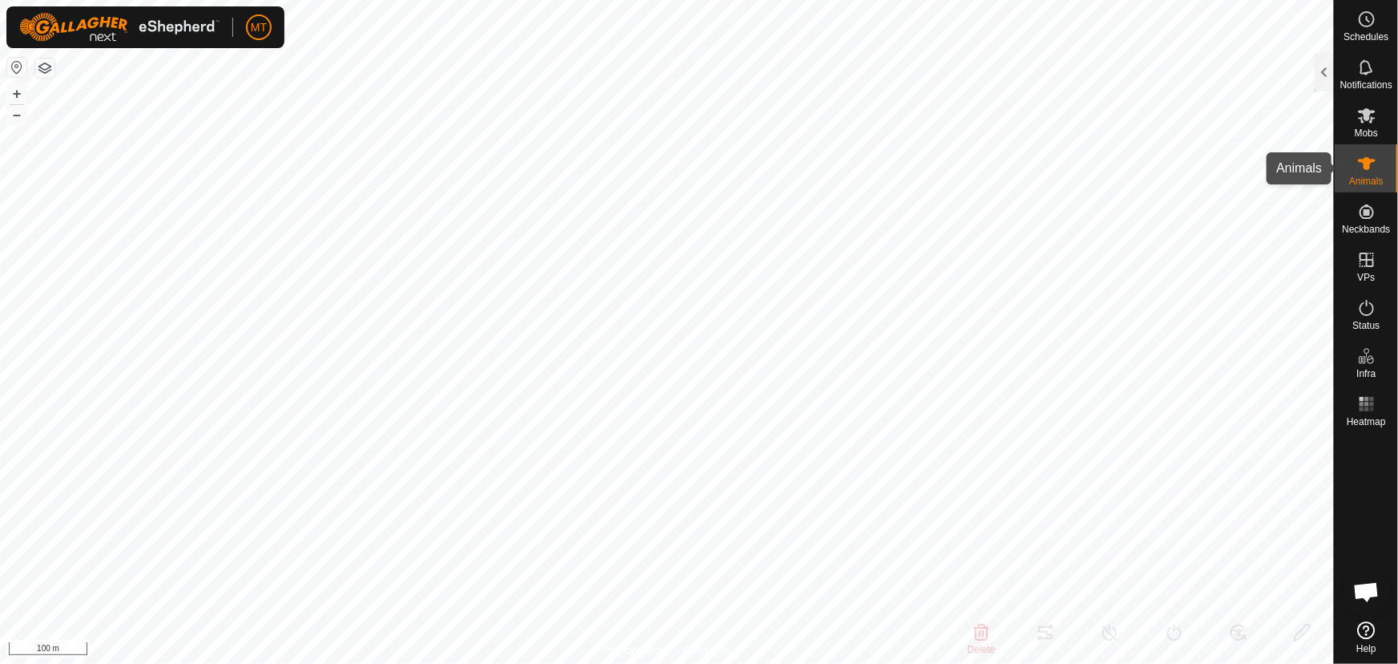
click at [1362, 168] on icon at bounding box center [1367, 163] width 19 height 19
click at [1358, 159] on icon at bounding box center [1367, 163] width 19 height 19
click at [1328, 63] on div at bounding box center [1324, 72] width 19 height 38
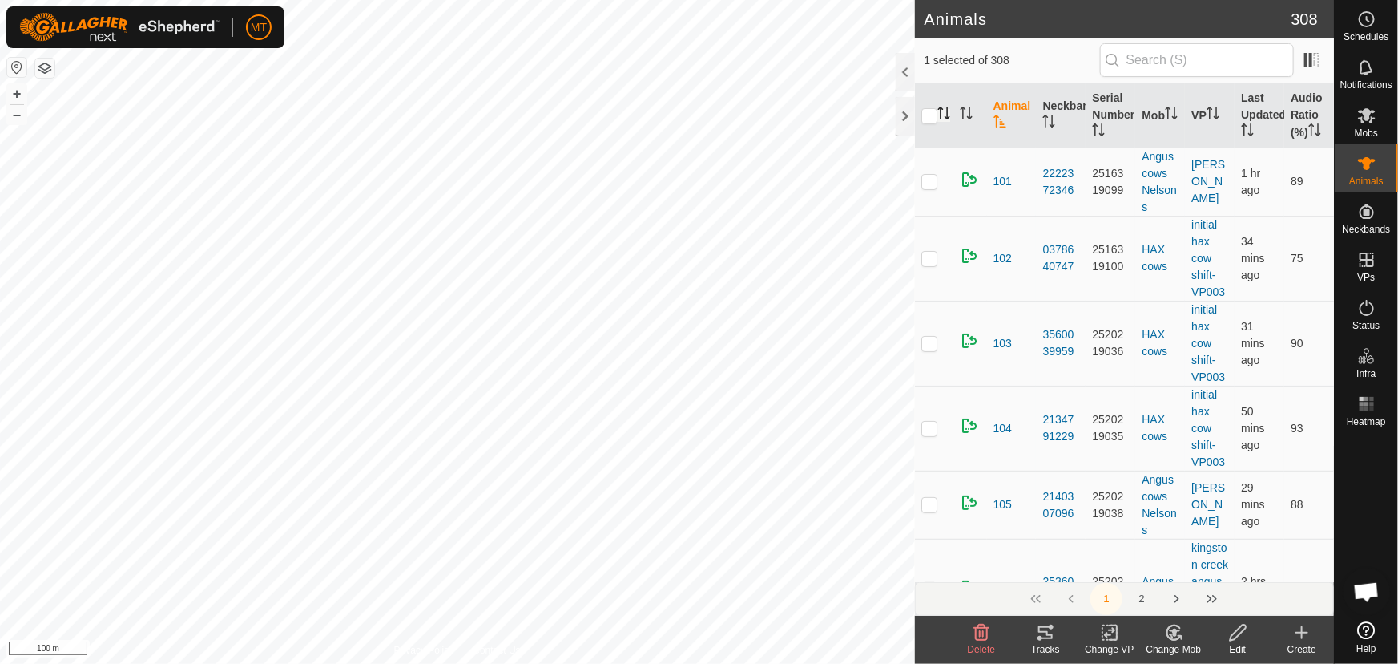
click at [946, 111] on icon "Activate to sort" at bounding box center [944, 113] width 13 height 13
